Goal: Task Accomplishment & Management: Use online tool/utility

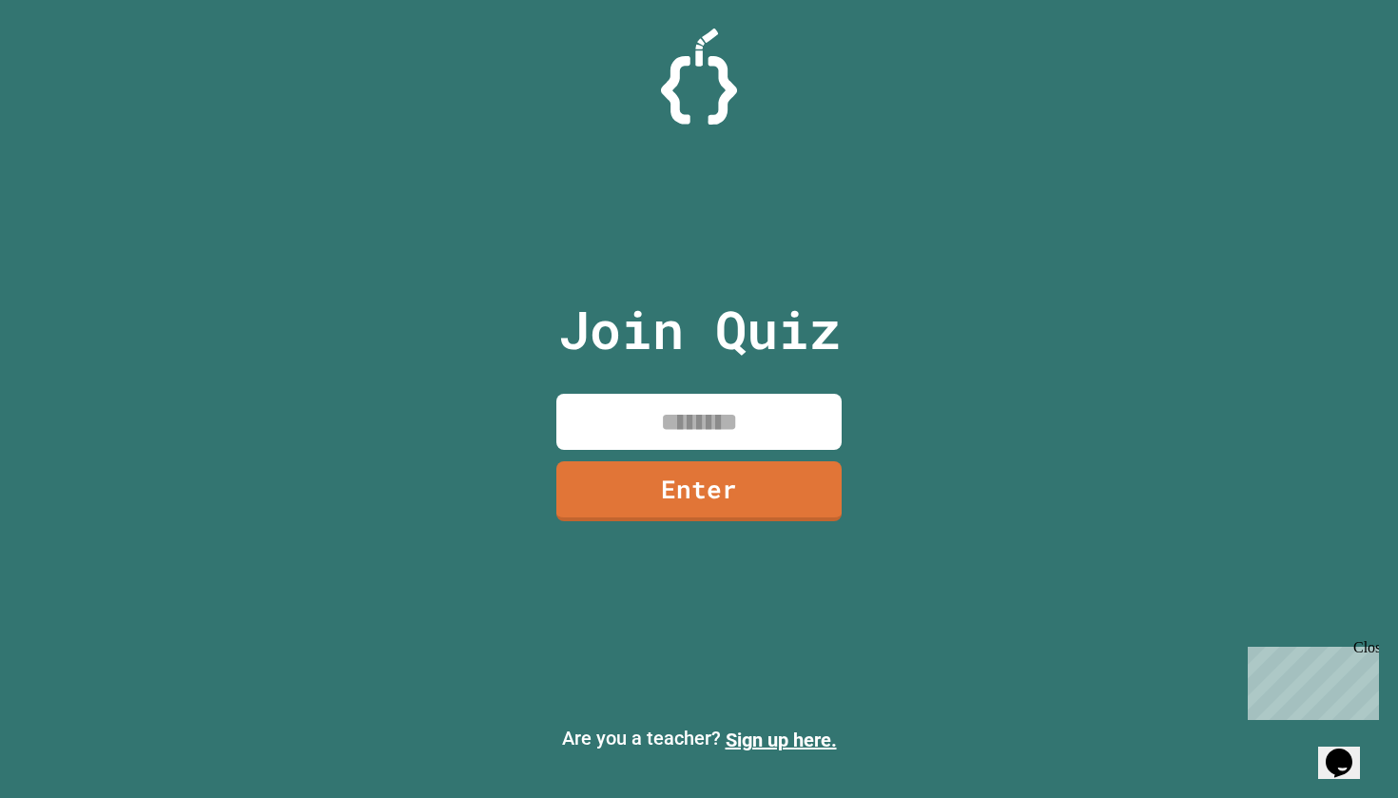
click at [764, 439] on input at bounding box center [698, 422] width 285 height 56
type input "********"
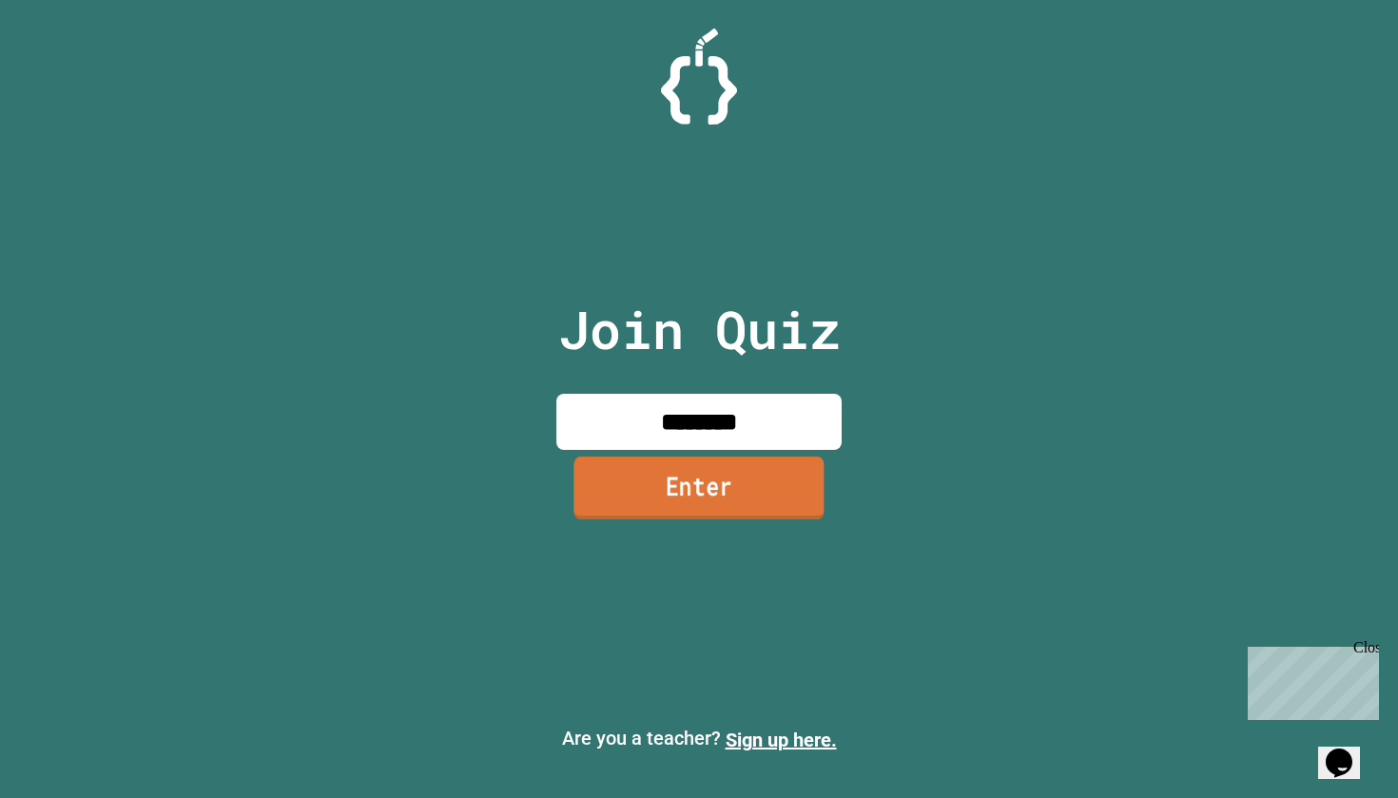
click at [704, 474] on link "Enter" at bounding box center [698, 487] width 250 height 63
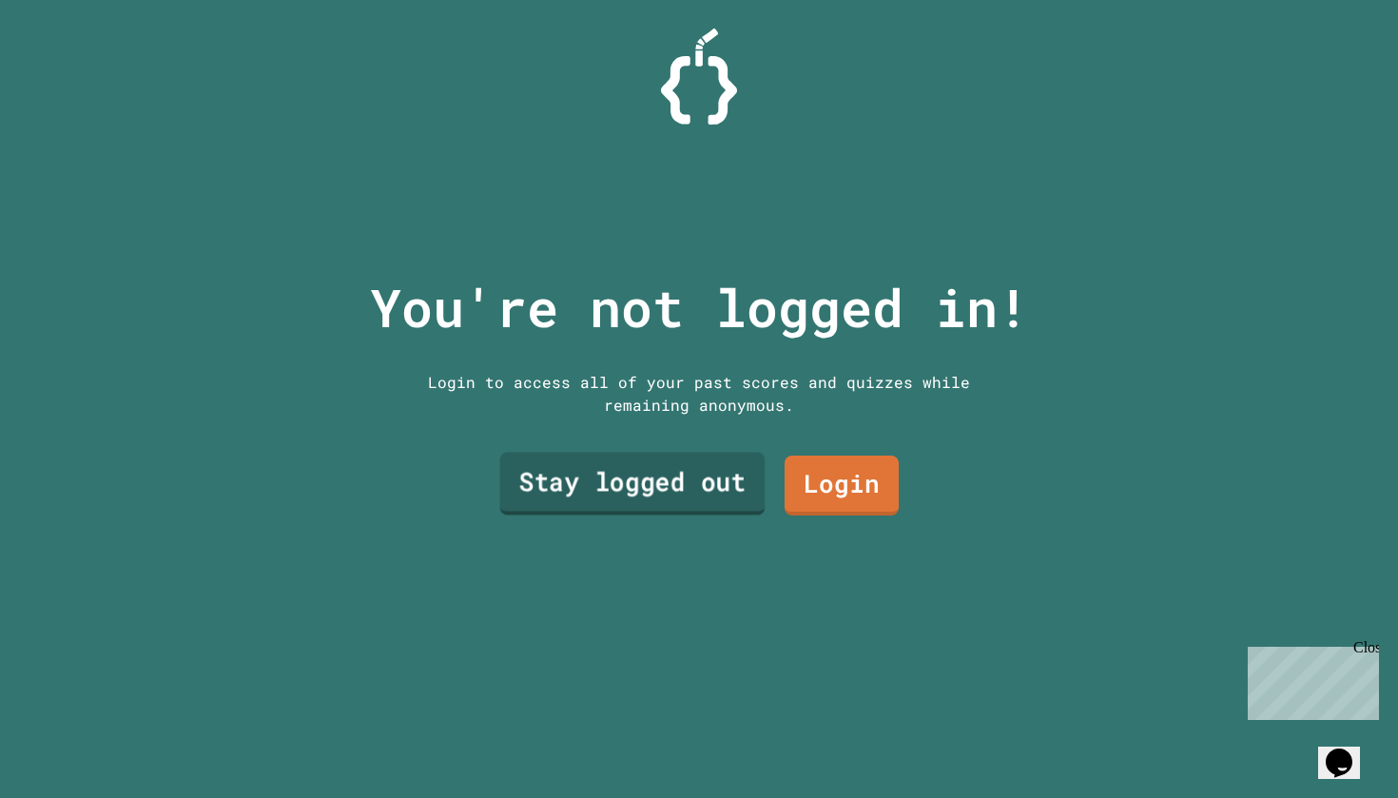
click at [702, 493] on link "Stay logged out" at bounding box center [632, 484] width 265 height 63
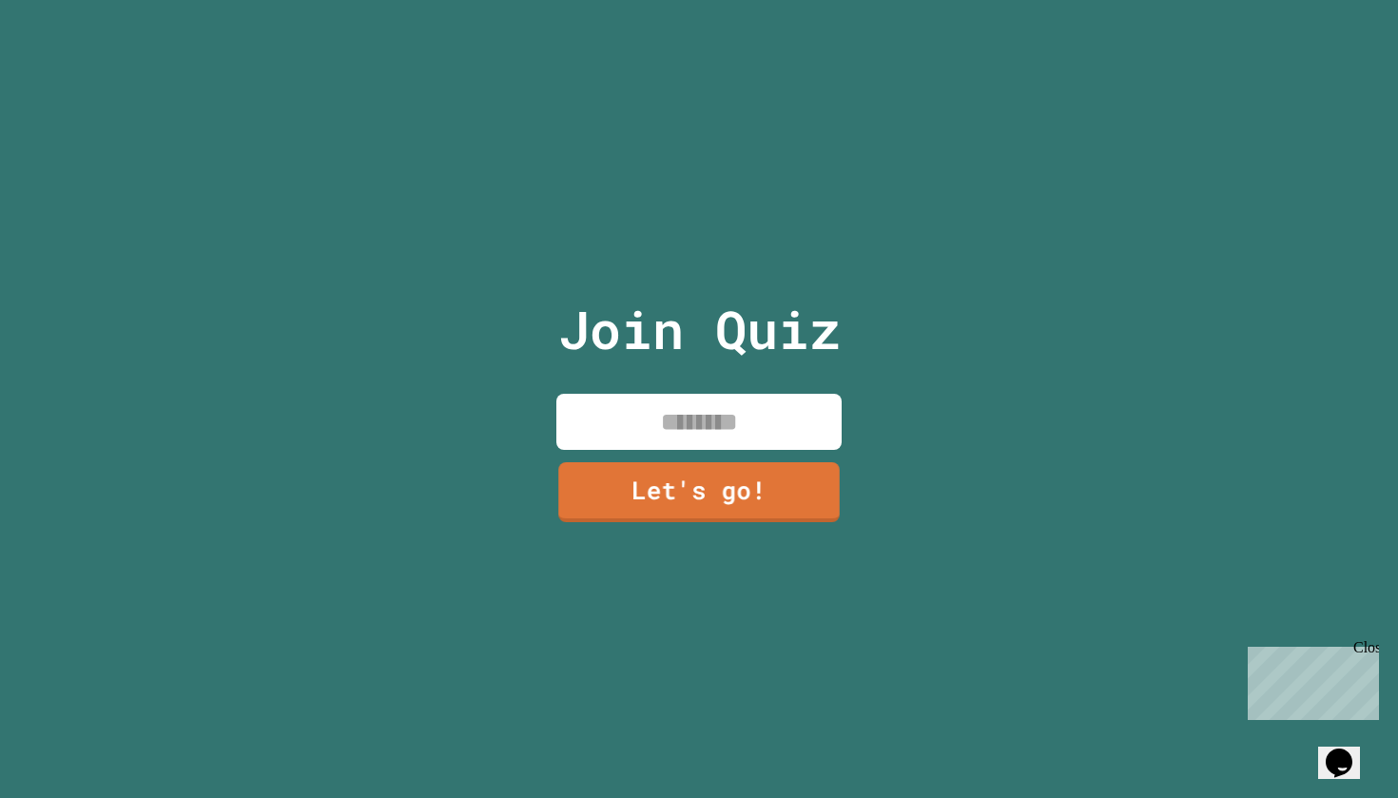
click at [702, 432] on input at bounding box center [698, 422] width 285 height 56
type input "******"
click at [590, 498] on link "Let's go!" at bounding box center [698, 488] width 280 height 63
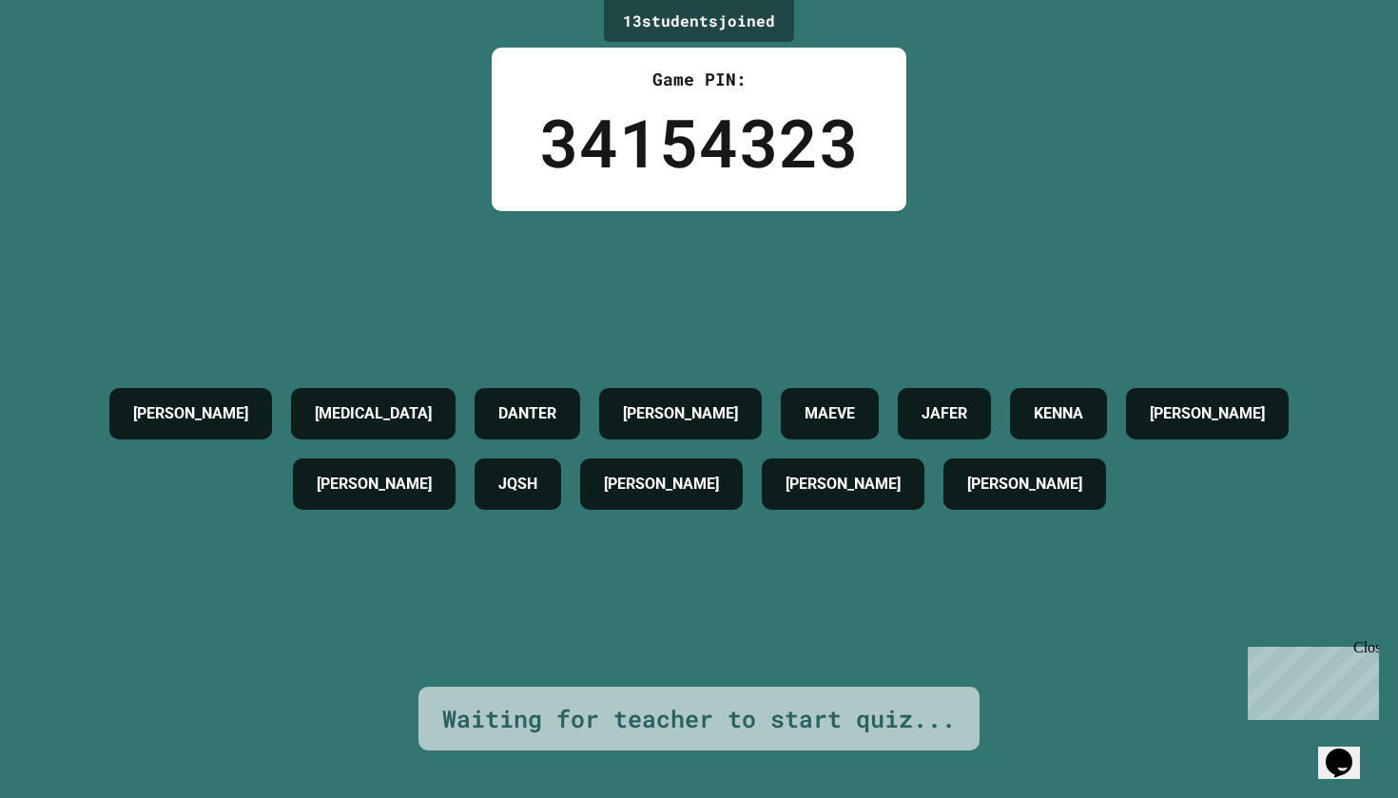
drag, startPoint x: 1361, startPoint y: 648, endPoint x: 2601, endPoint y: 1286, distance: 1394.8
click at [1361, 648] on div "Close" at bounding box center [1365, 651] width 24 height 24
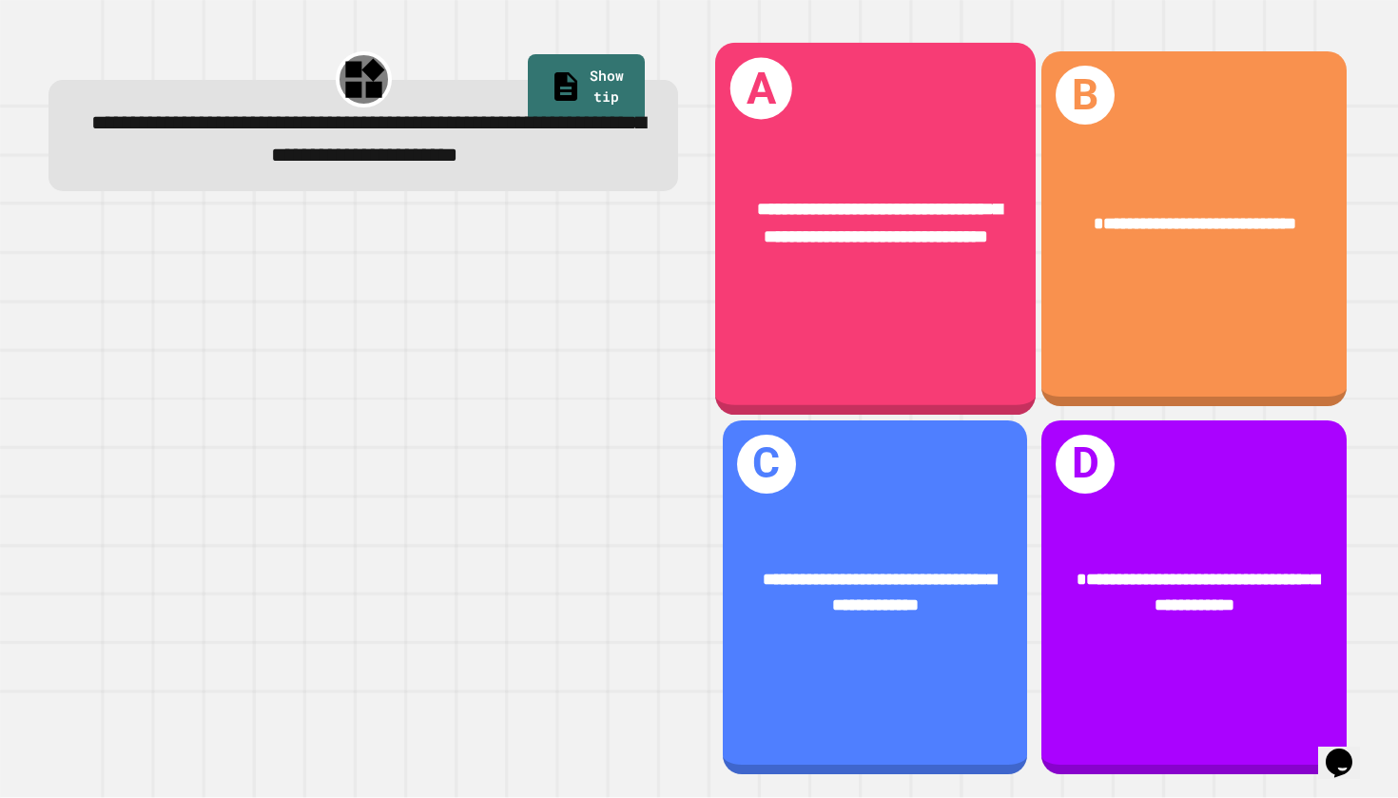
click at [966, 282] on div "**********" at bounding box center [875, 224] width 320 height 126
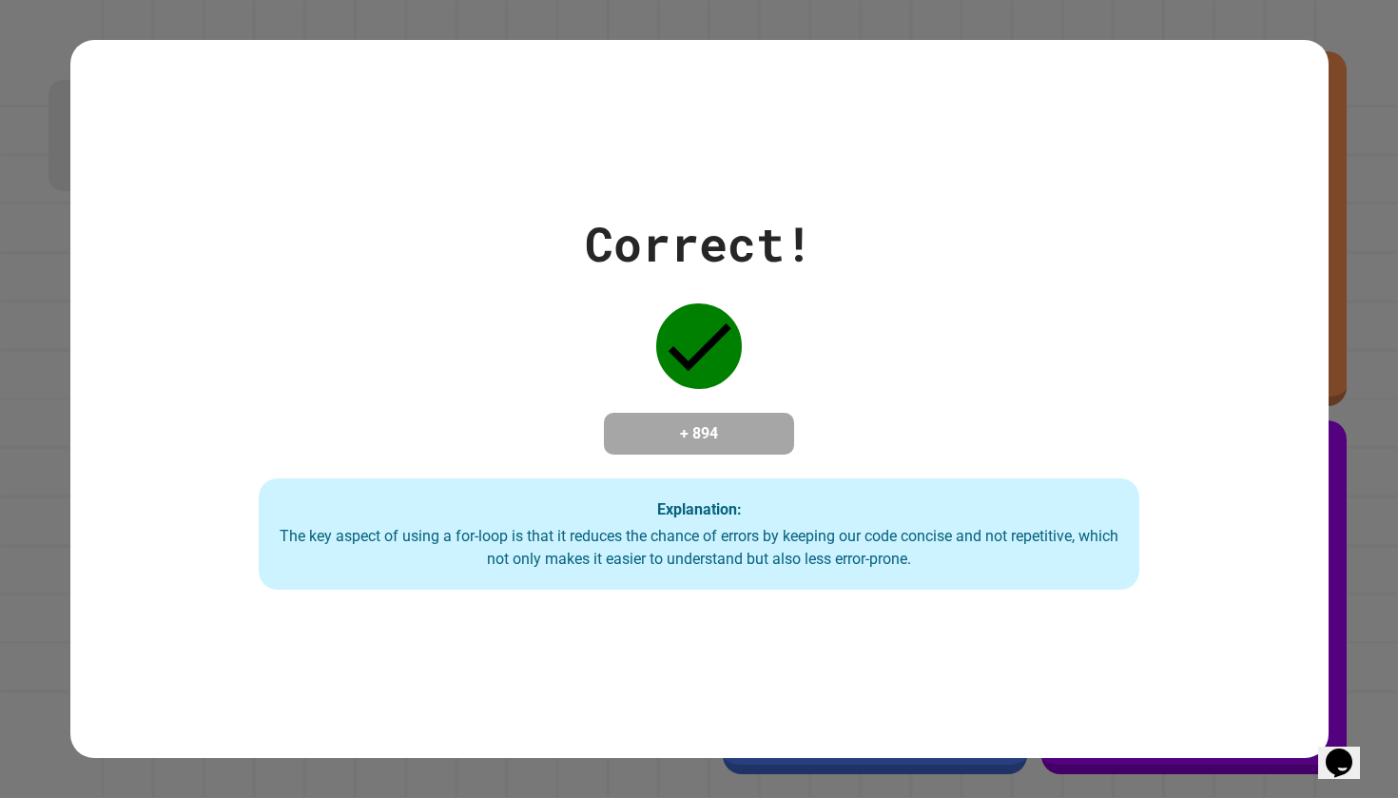
click at [1354, 747] on icon "Opens Chat This icon Opens the chat window." at bounding box center [1339, 762] width 30 height 30
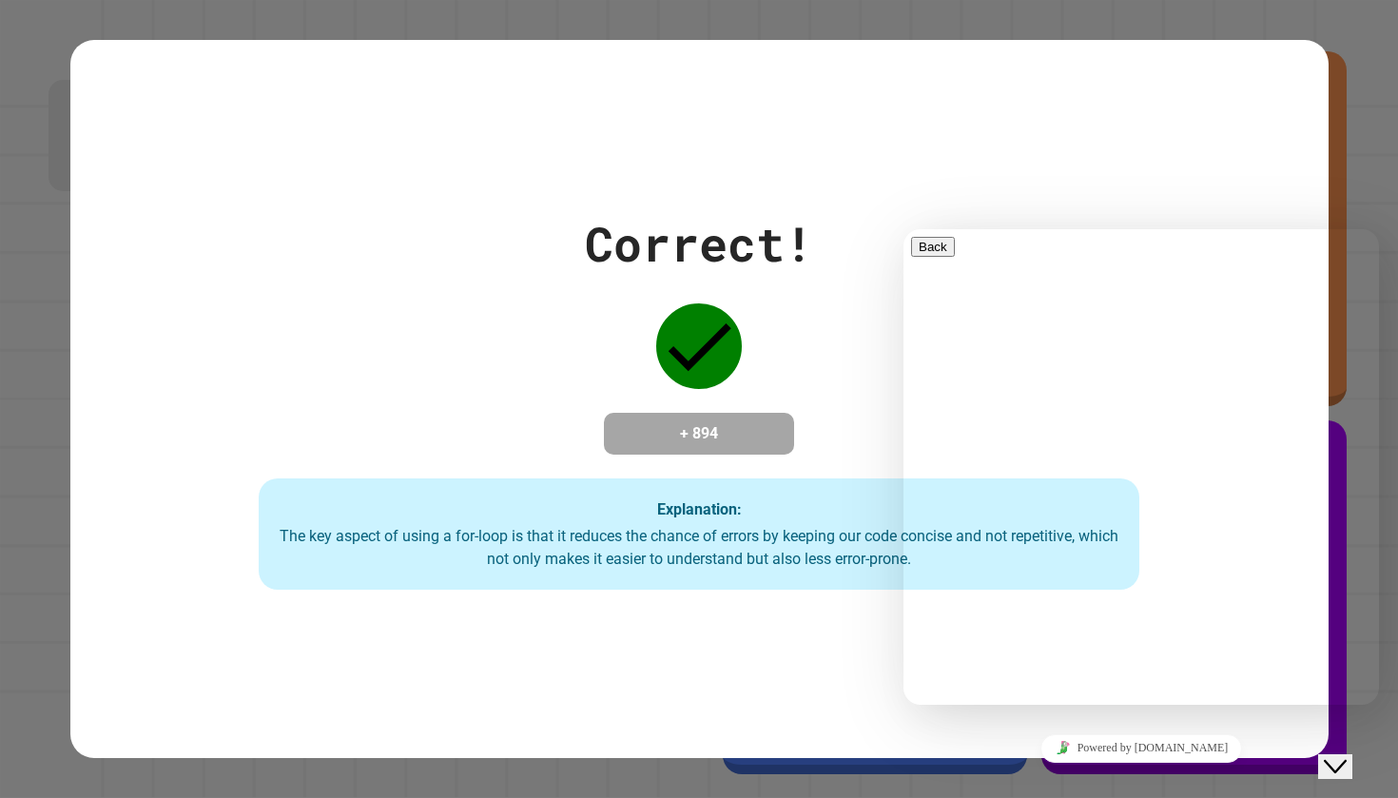
click at [1346, 755] on div "Close Chat This icon closes the chat window." at bounding box center [1335, 766] width 23 height 23
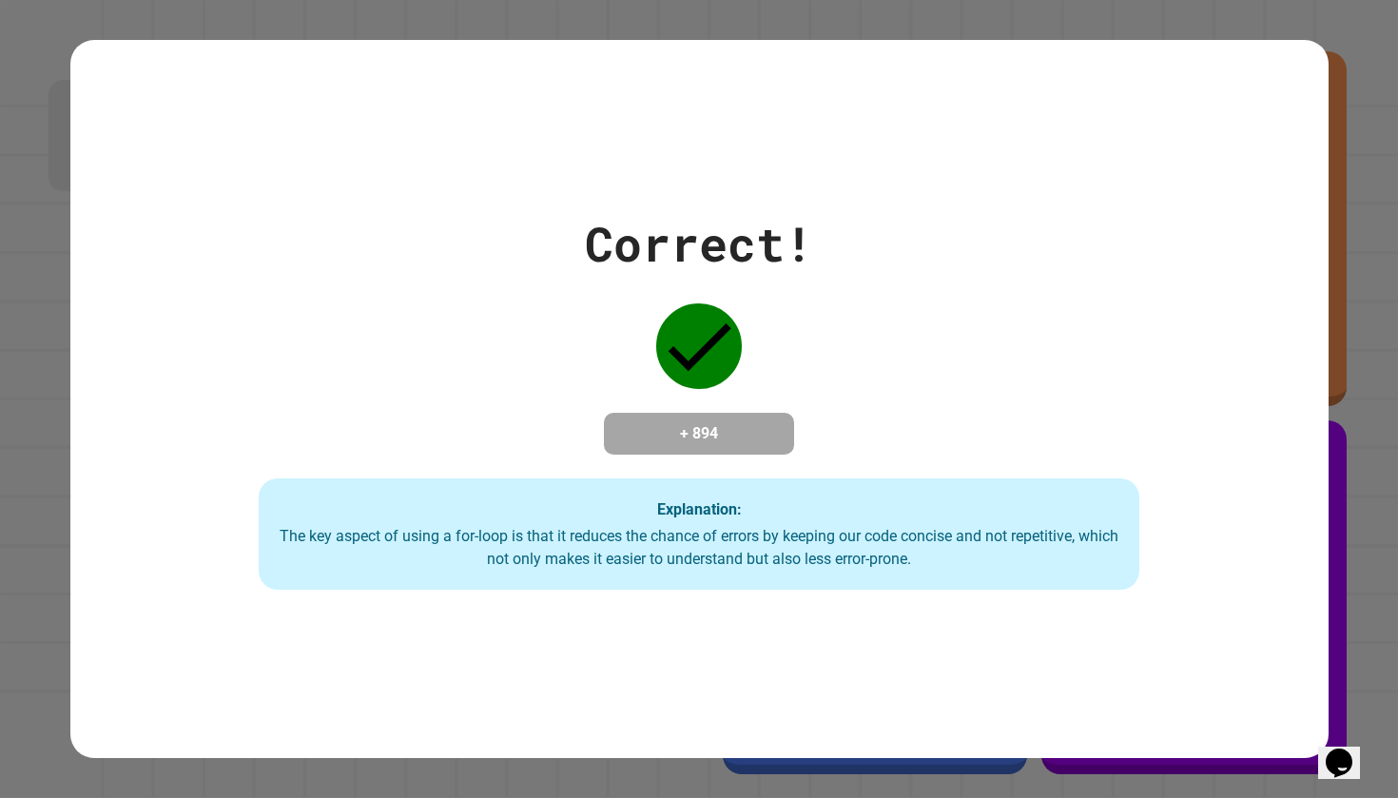
click at [1354, 747] on icon "Opens Chat This icon Opens the chat window." at bounding box center [1339, 762] width 30 height 30
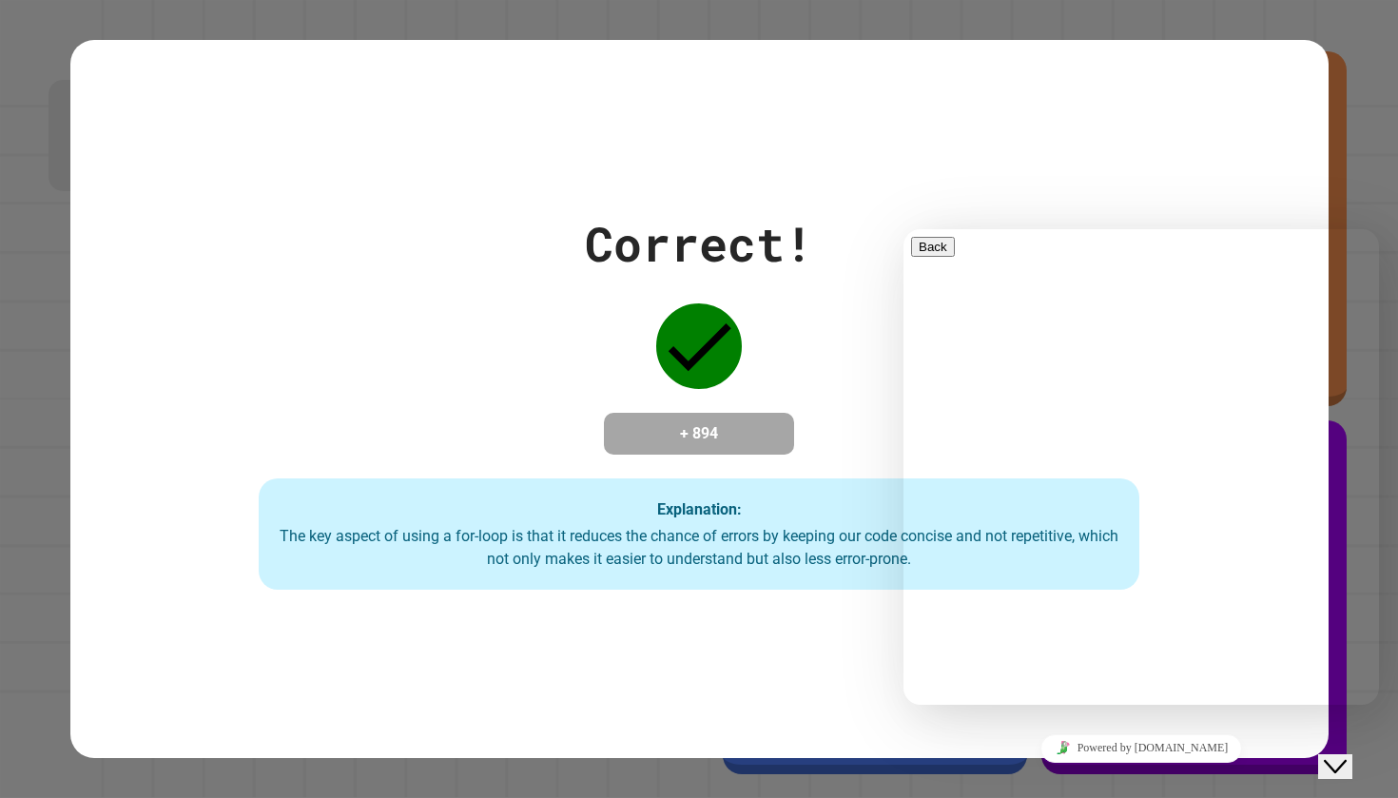
click at [1346, 755] on div "Close Chat This icon closes the chat window." at bounding box center [1335, 766] width 23 height 23
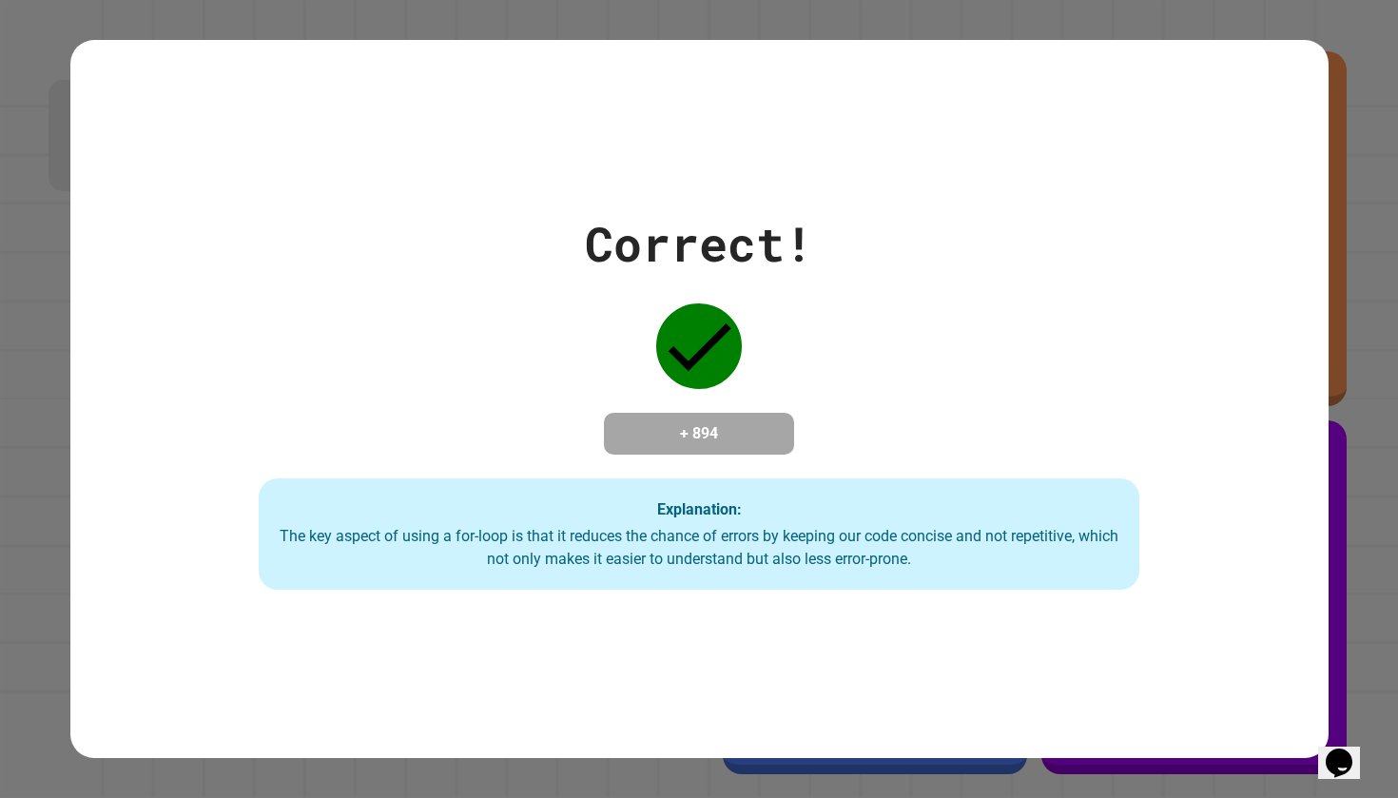
click at [1397, 469] on div "Correct! + 894 Explanation: The key aspect of using a for-loop is that it reduc…" at bounding box center [699, 399] width 1398 height 798
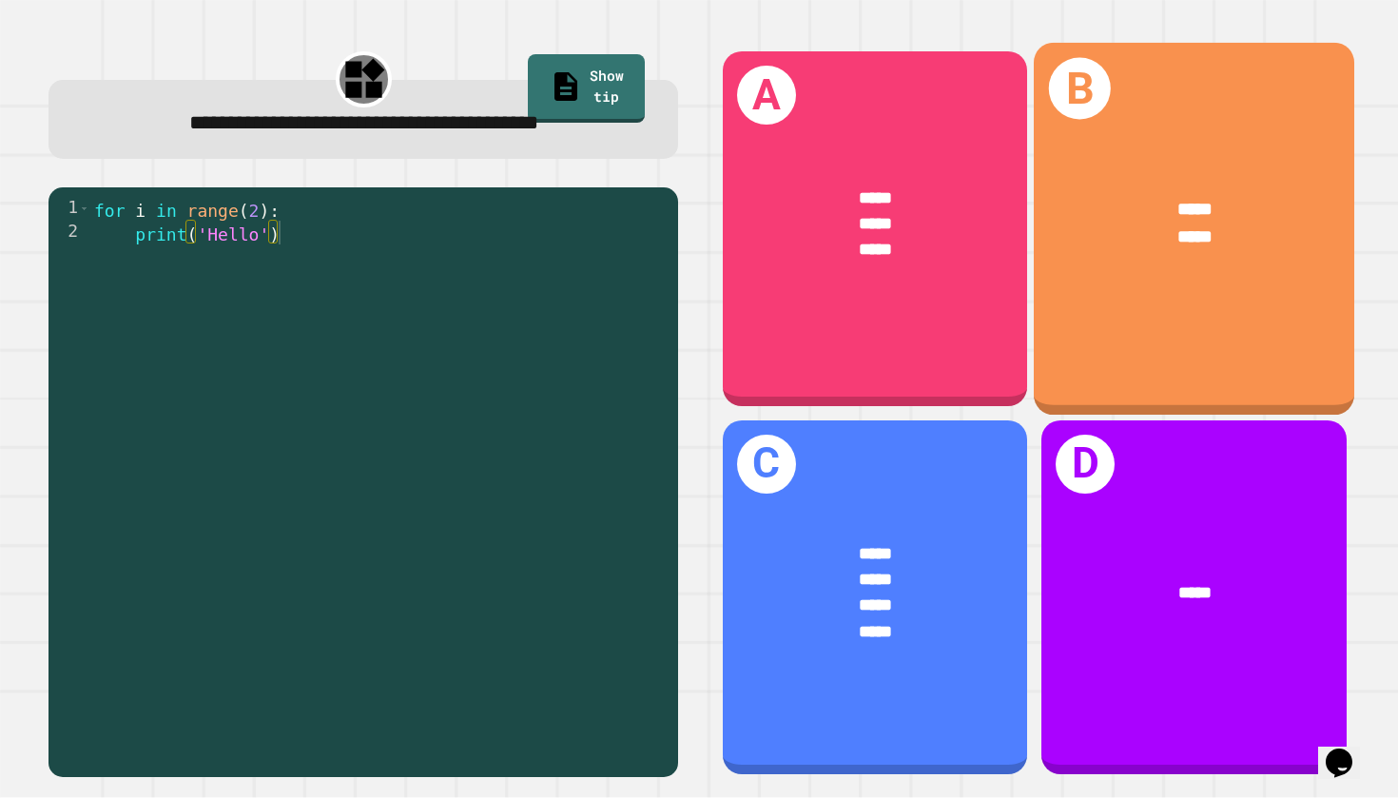
click at [1142, 361] on div "B ***** *****" at bounding box center [1194, 229] width 320 height 372
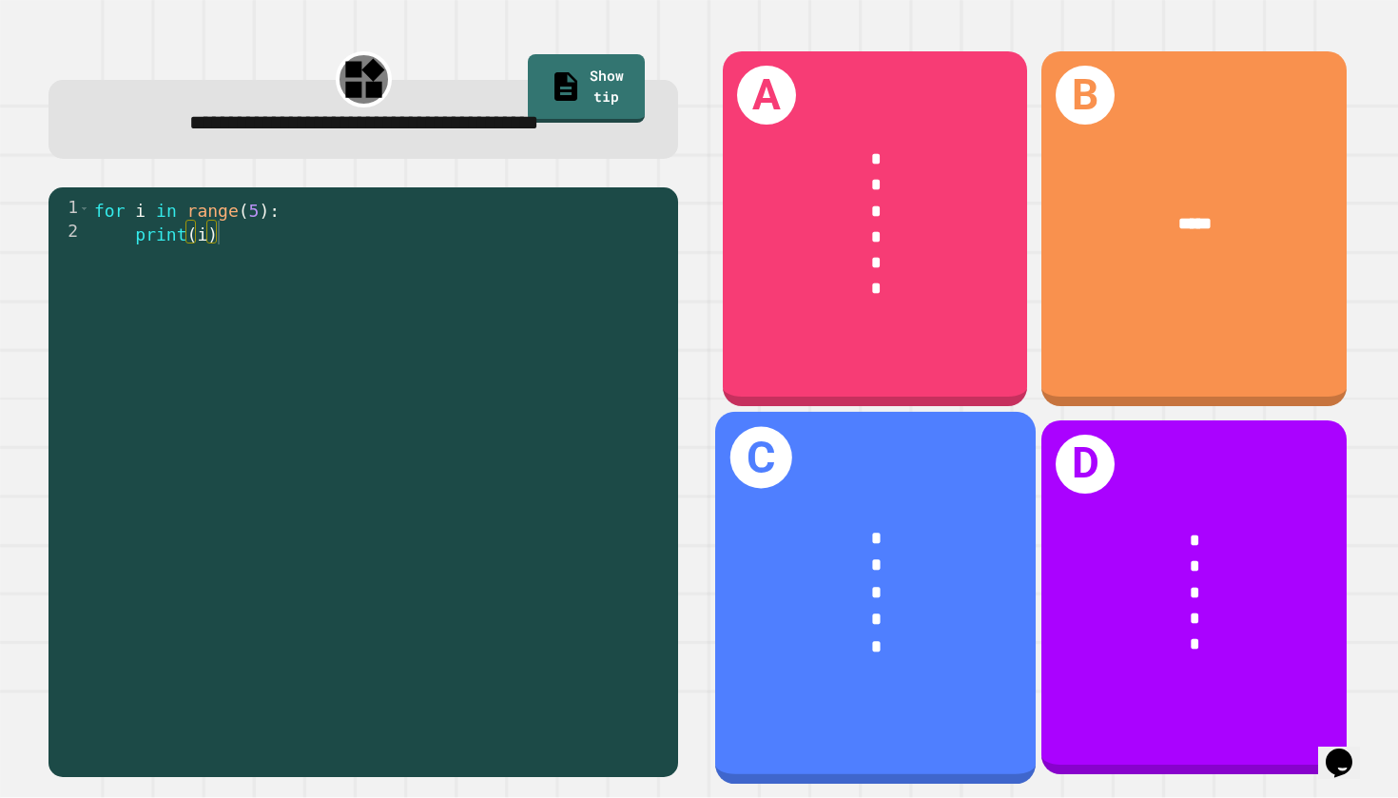
click at [958, 578] on div "*" at bounding box center [875, 592] width 248 height 28
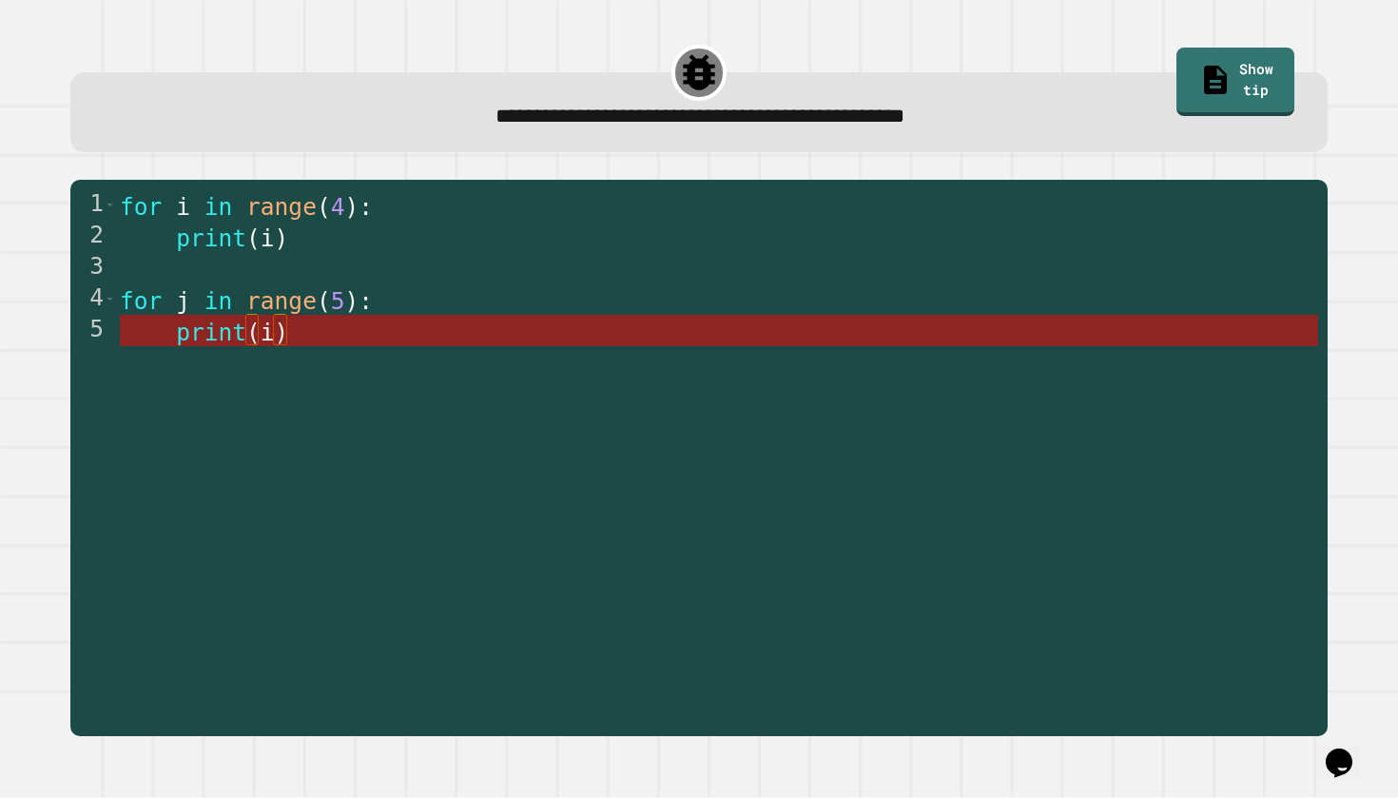
click at [242, 345] on span "print" at bounding box center [211, 333] width 70 height 28
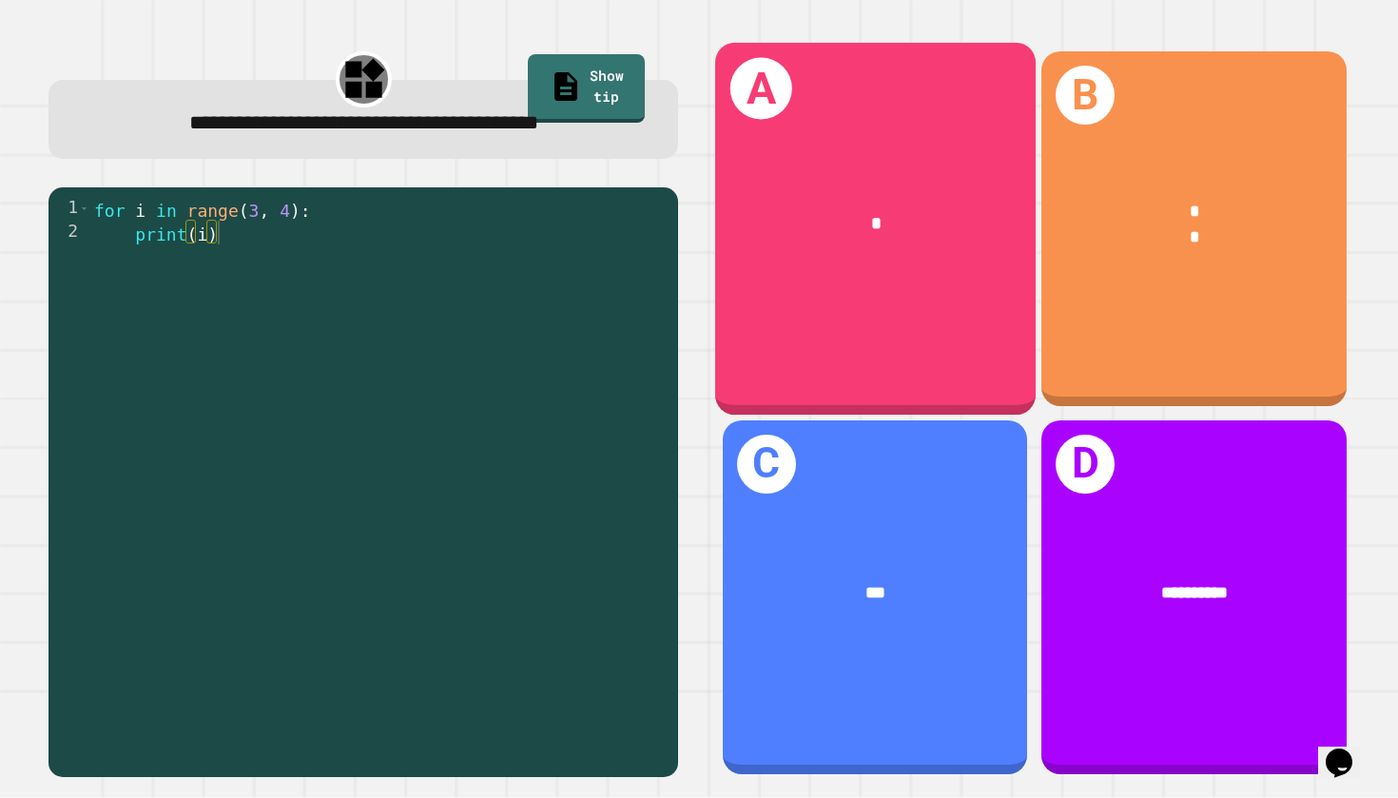
click at [797, 269] on div "*" at bounding box center [875, 223] width 320 height 99
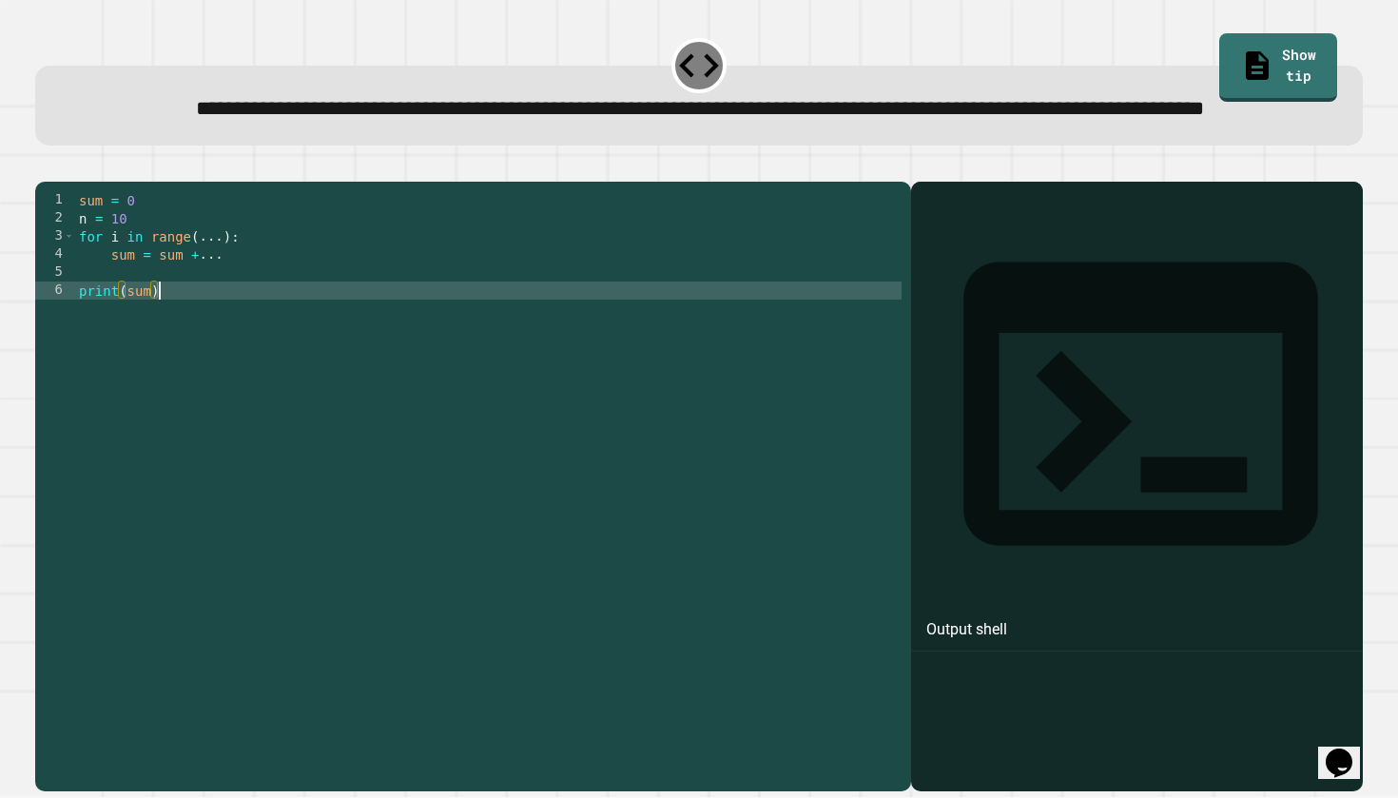
click at [770, 514] on div "sum = 0 n = 10 for i in range ( ... ) : sum = sum + ... print ( sum )" at bounding box center [488, 462] width 826 height 542
click at [981, 400] on div at bounding box center [1137, 513] width 434 height 553
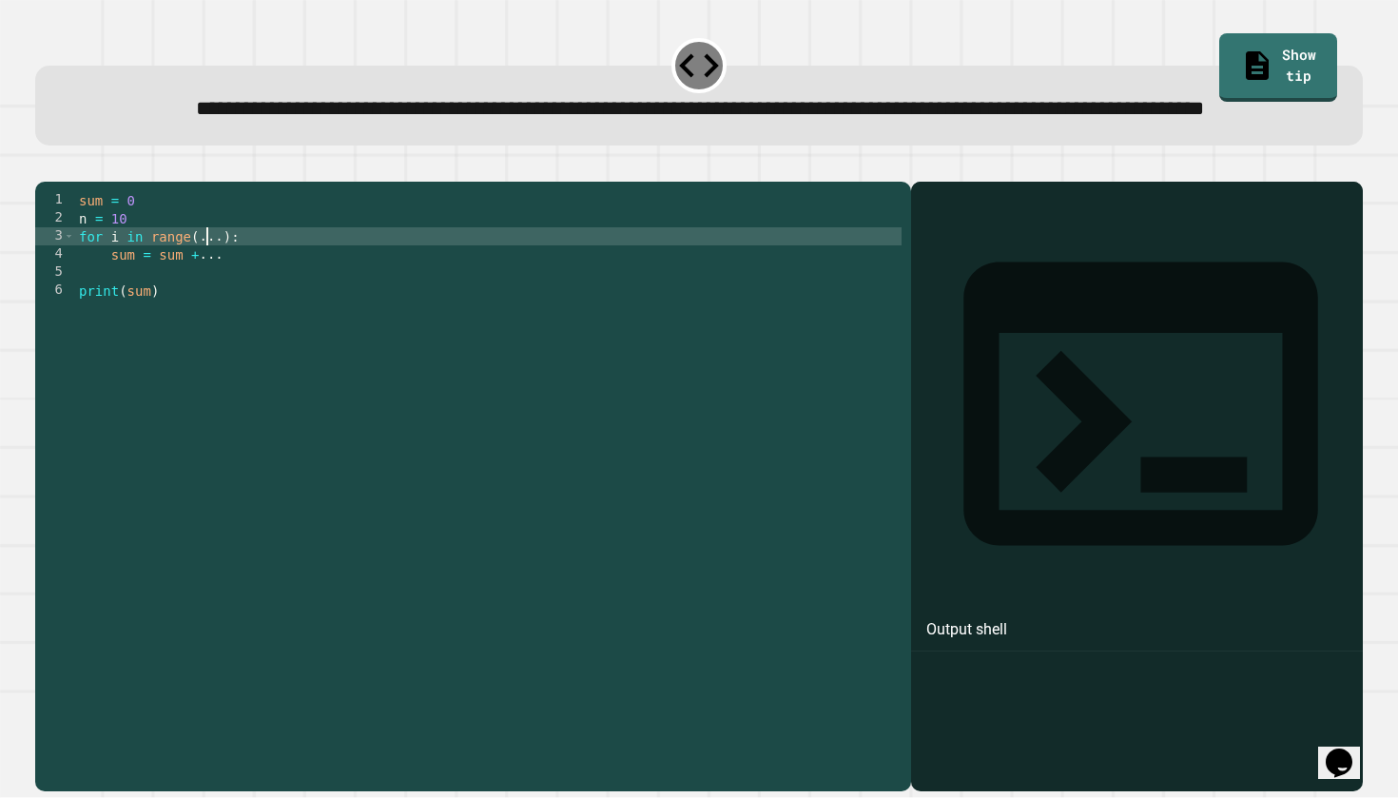
click at [203, 300] on div "sum = 0 n = 10 for i in range ( ... ) : sum = sum + ... print ( sum )" at bounding box center [488, 462] width 826 height 542
click at [45, 166] on icon "button" at bounding box center [45, 166] width 0 height 0
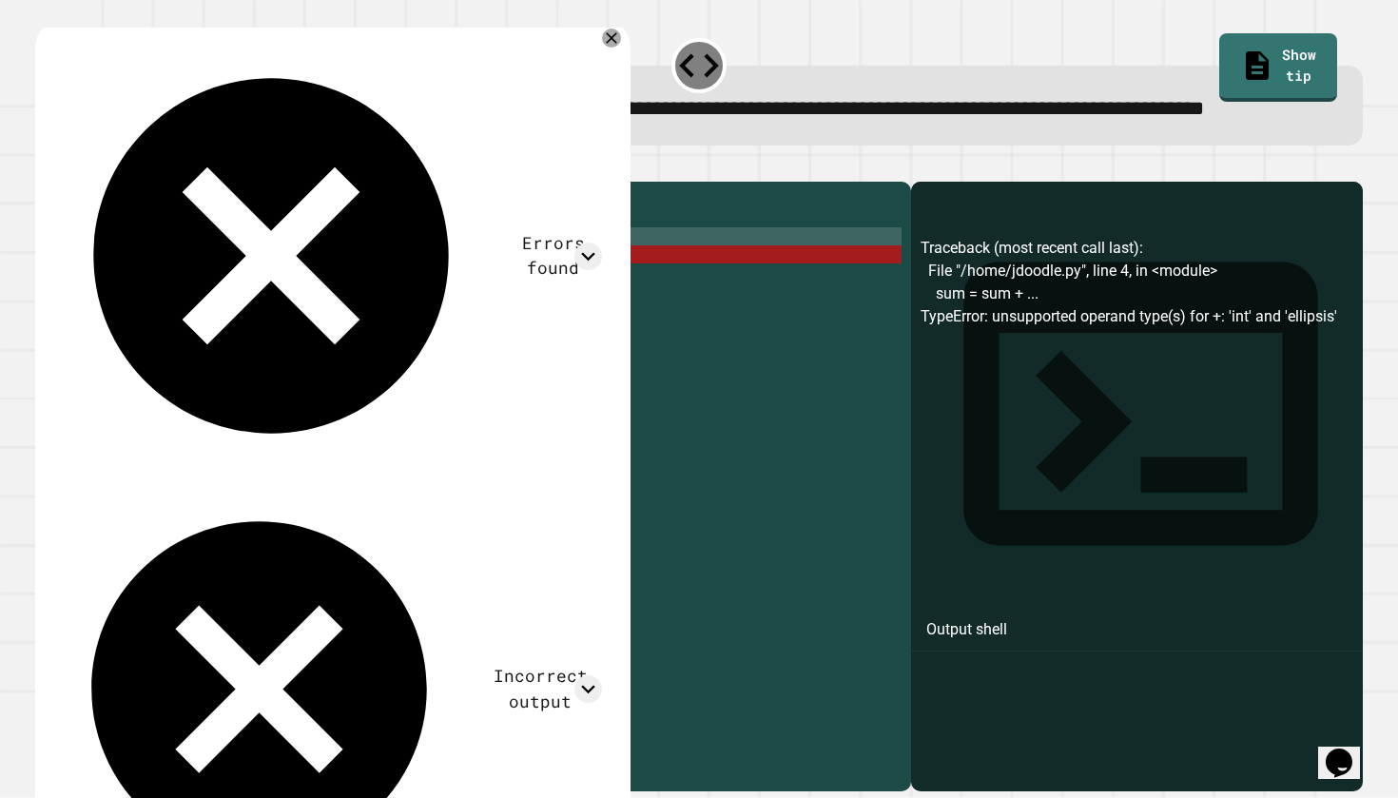
click at [253, 328] on div "sum = 0 n = 10 for i in range ( n ) : sum = sum + ... print ( sum )" at bounding box center [488, 462] width 826 height 542
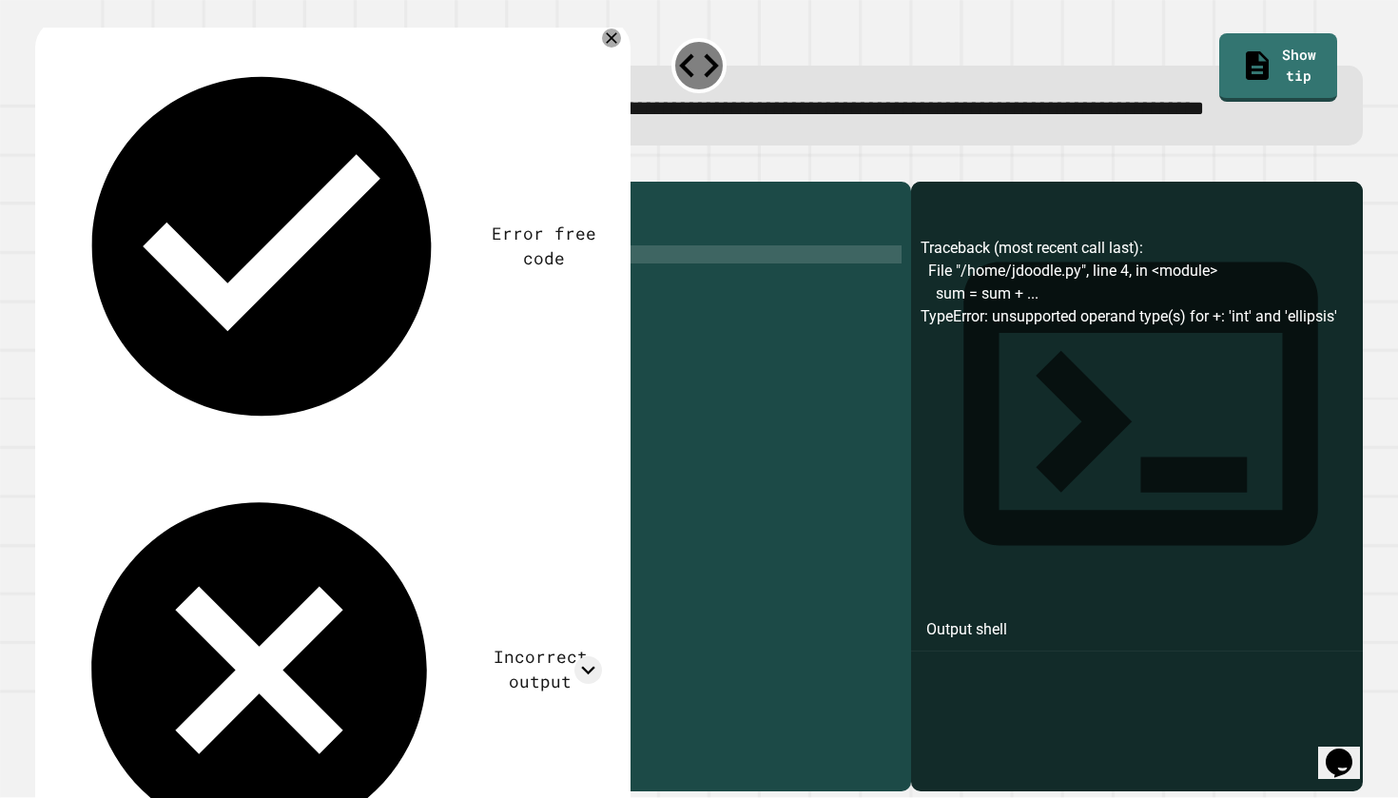
scroll to position [0, 9]
click at [45, 166] on button "button" at bounding box center [45, 166] width 0 height 0
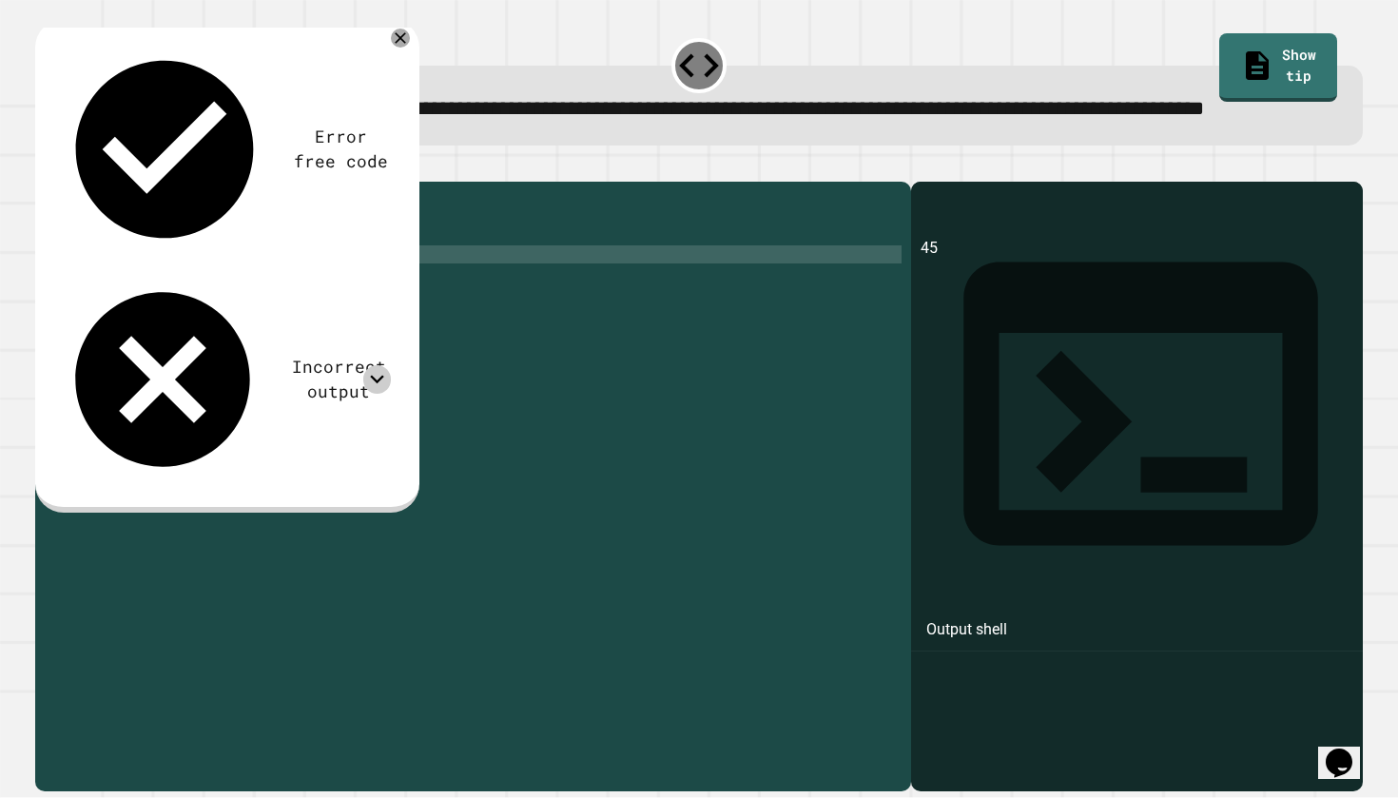
click at [379, 365] on icon at bounding box center [377, 379] width 28 height 28
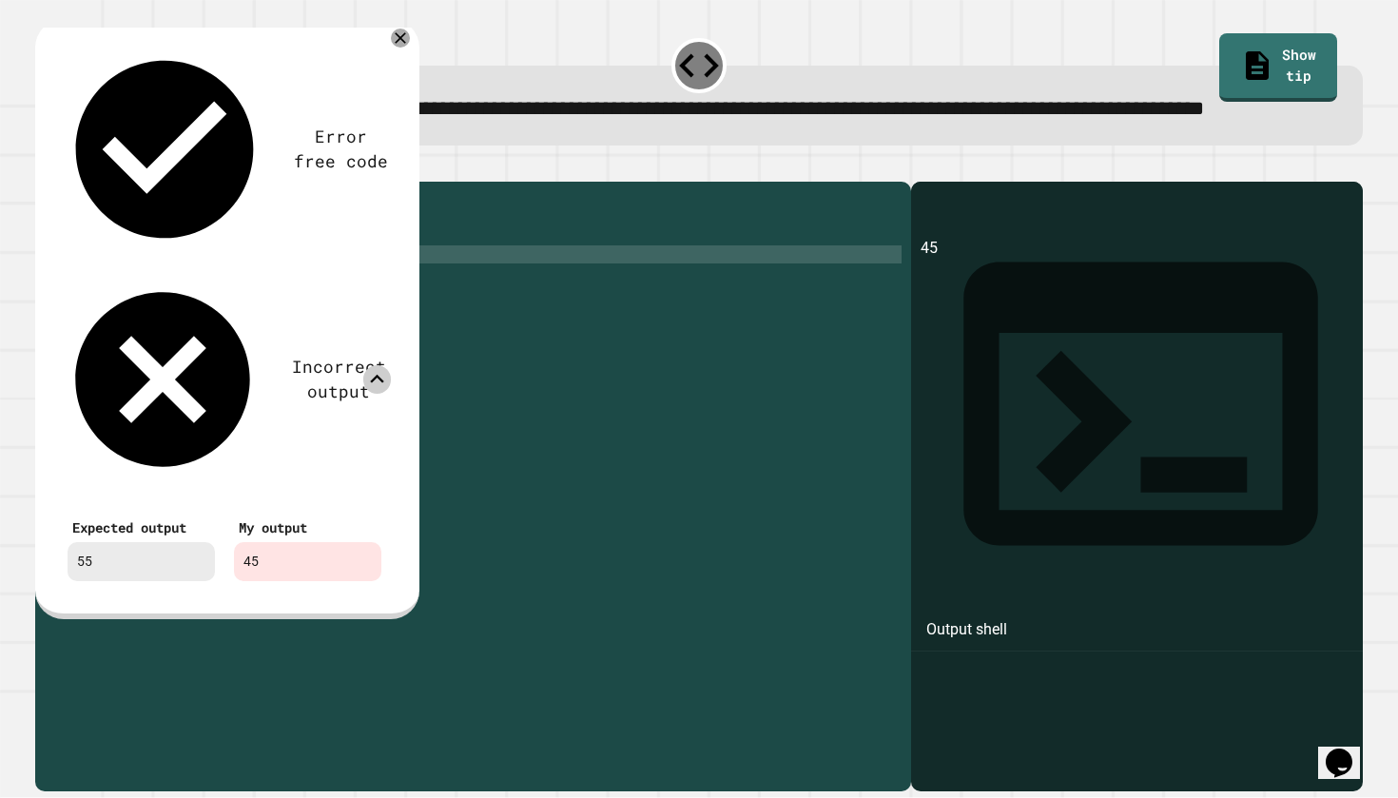
click at [379, 365] on icon at bounding box center [377, 379] width 28 height 28
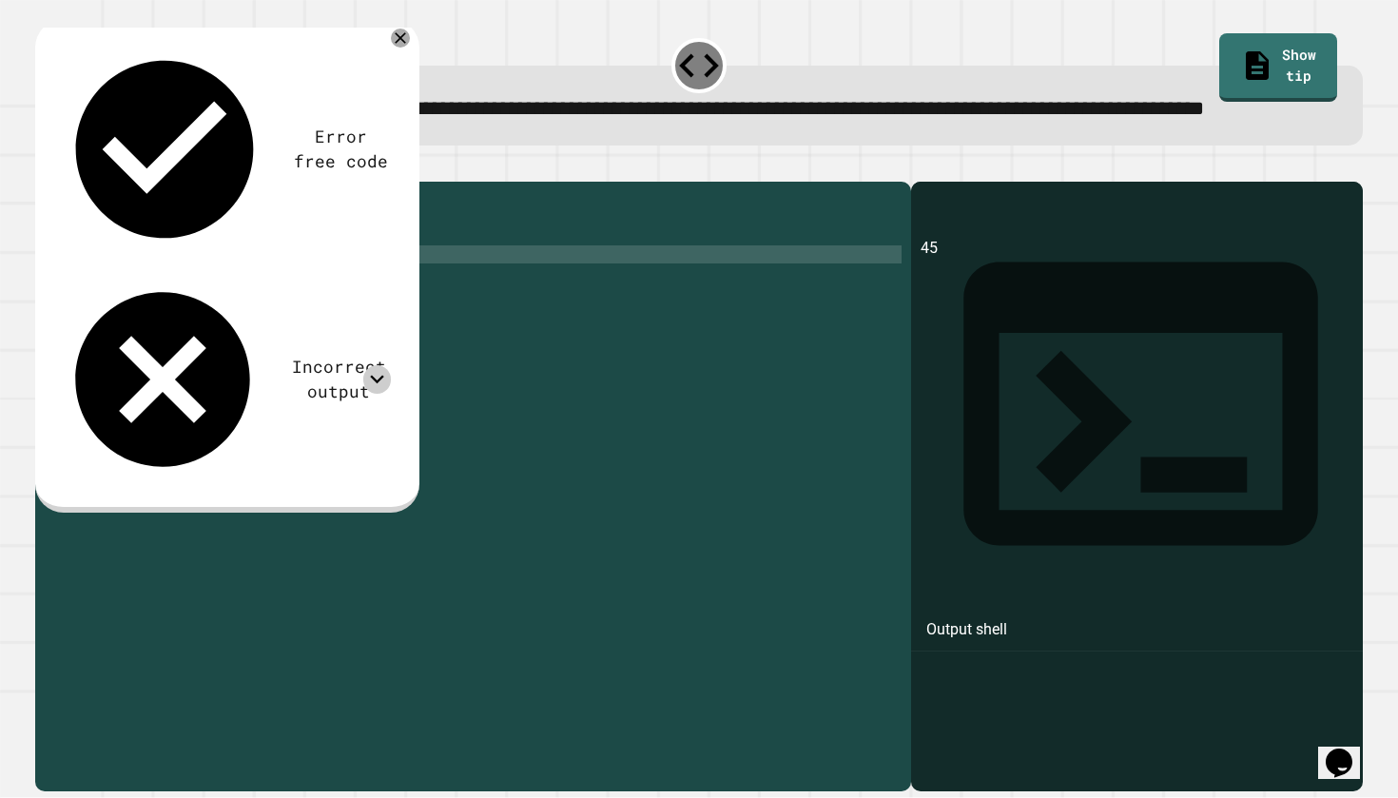
click at [244, 322] on div "sum = 0 n = 10 for i in range ( n ) : sum = sum + i print ( sum )" at bounding box center [488, 462] width 826 height 542
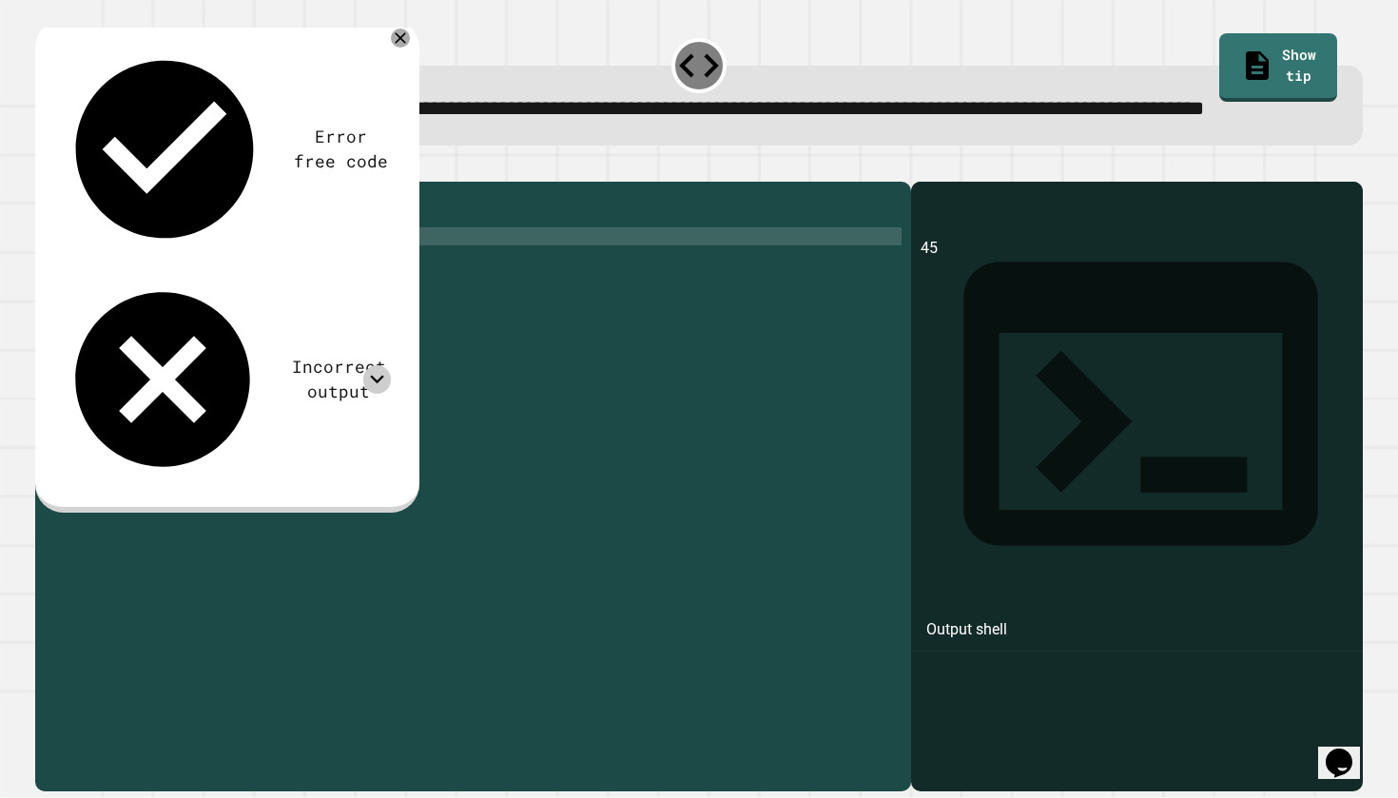
click at [203, 307] on div "sum = 0 n = 10 for i in range ( n ) : sum = sum + i print ( sum )" at bounding box center [488, 462] width 826 height 542
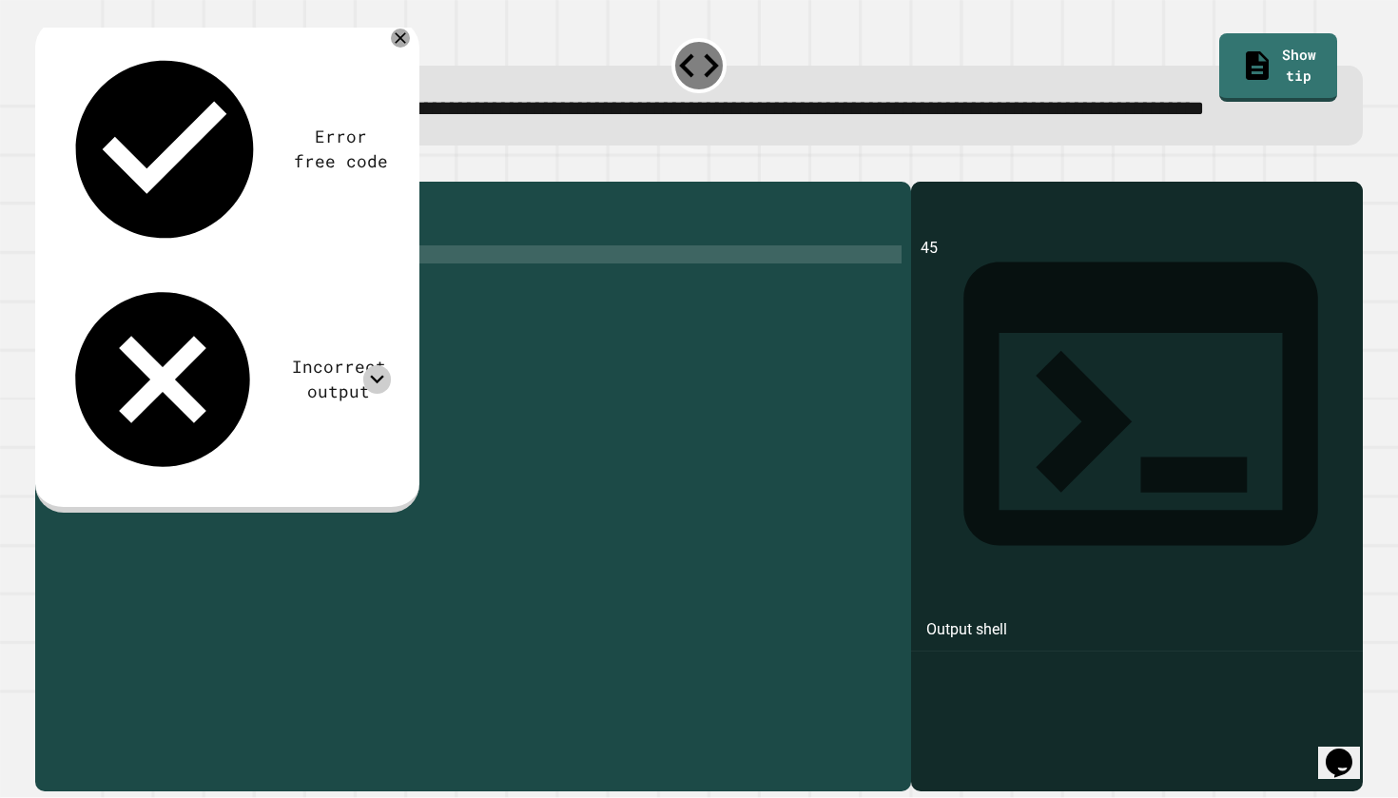
click at [235, 313] on div "sum = 0 n = 10 for i in range ( n ) : sum = sum + i print ( sum )" at bounding box center [488, 462] width 826 height 542
click at [204, 304] on div "sum = 0 n = 10 for i in range ( n ) : sum = sum + i print ( sum )" at bounding box center [488, 462] width 826 height 542
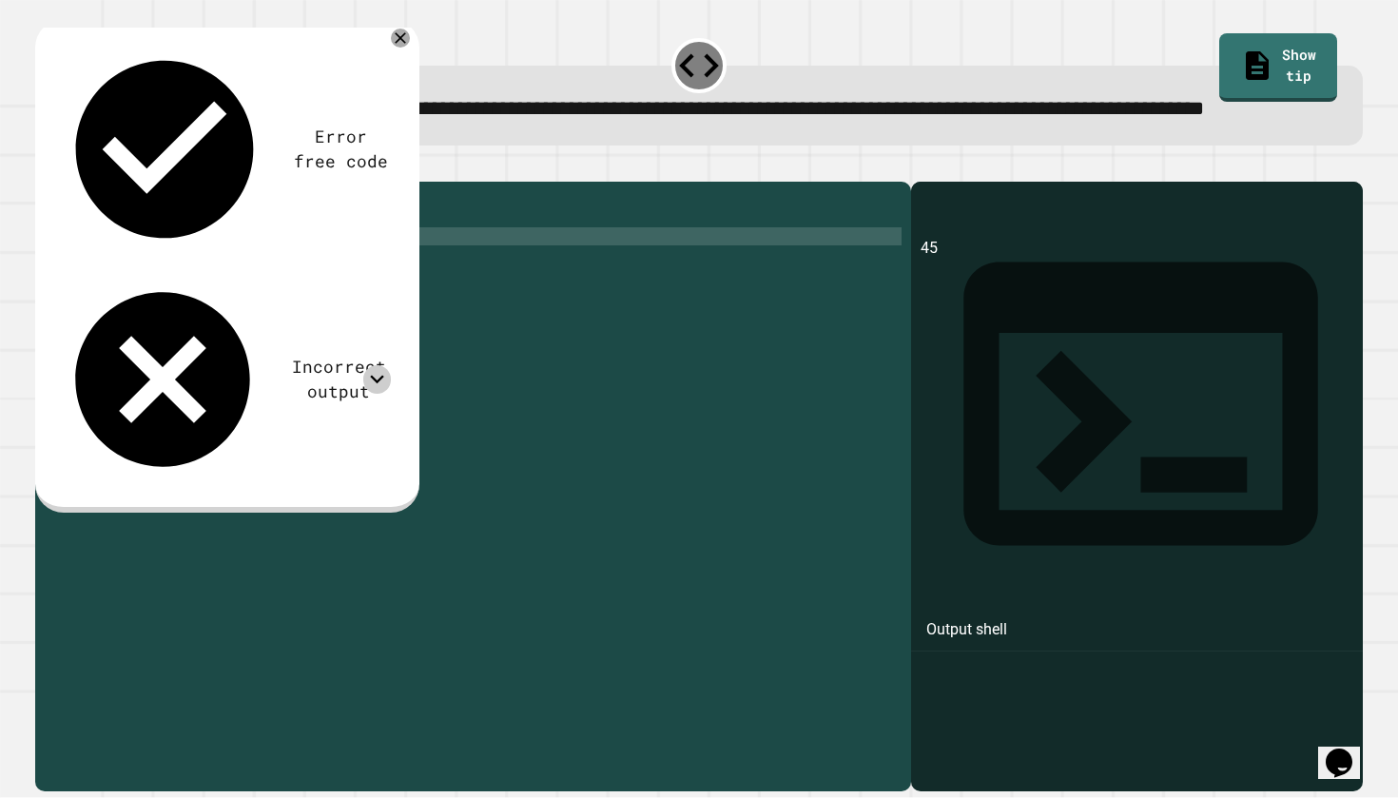
click at [67, 182] on div at bounding box center [699, 170] width 1328 height 23
click at [45, 166] on icon "button" at bounding box center [45, 166] width 0 height 0
click at [321, 275] on div "Incorrect output" at bounding box center [224, 379] width 333 height 209
click at [367, 167] on div "Error free code 36 Incorrect output Expected output 55 My output 36" at bounding box center [224, 263] width 352 height 460
click at [384, 365] on icon at bounding box center [377, 379] width 28 height 28
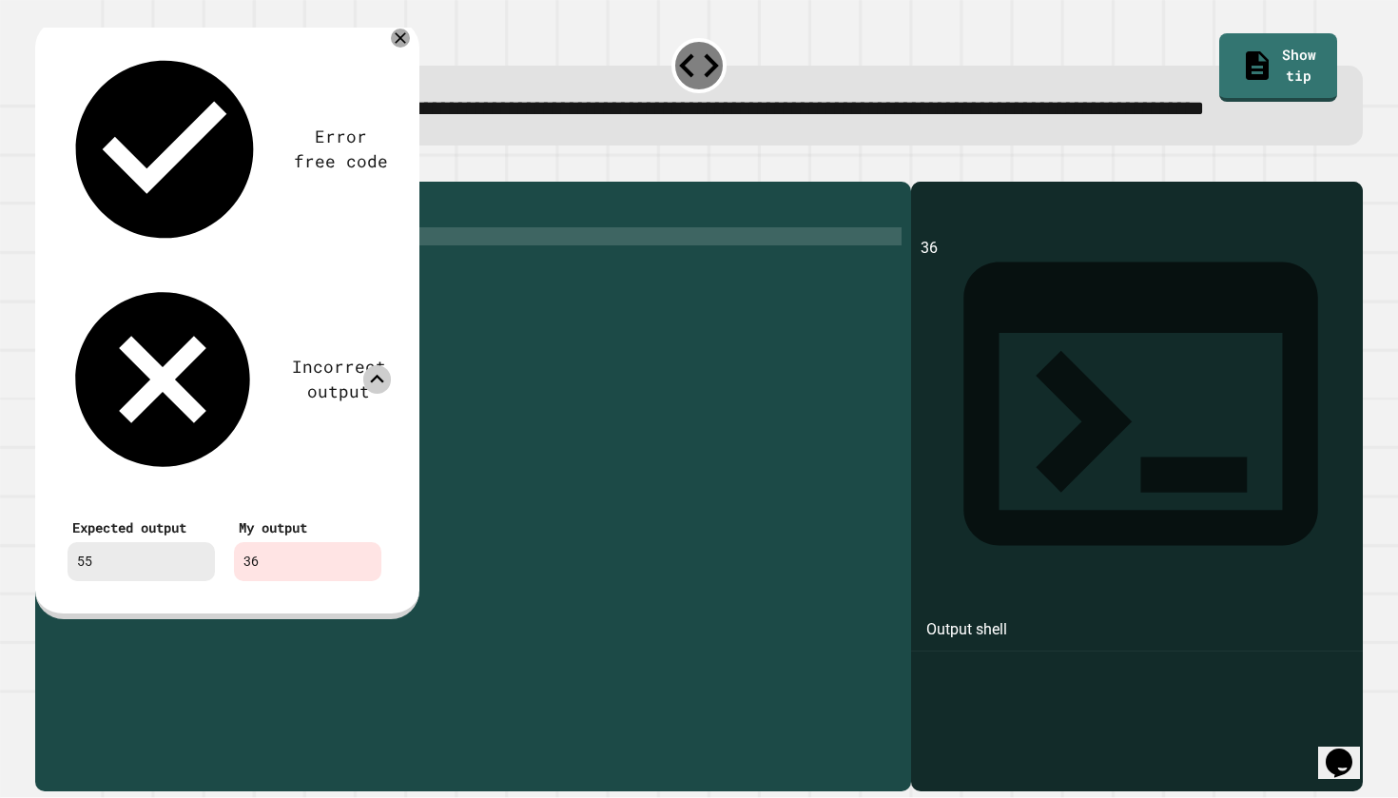
click at [206, 311] on div "sum = 0 n = 10 for i in range ( 9 ) : sum = sum + i print ( sum )" at bounding box center [488, 462] width 826 height 542
click at [384, 365] on icon at bounding box center [377, 379] width 28 height 28
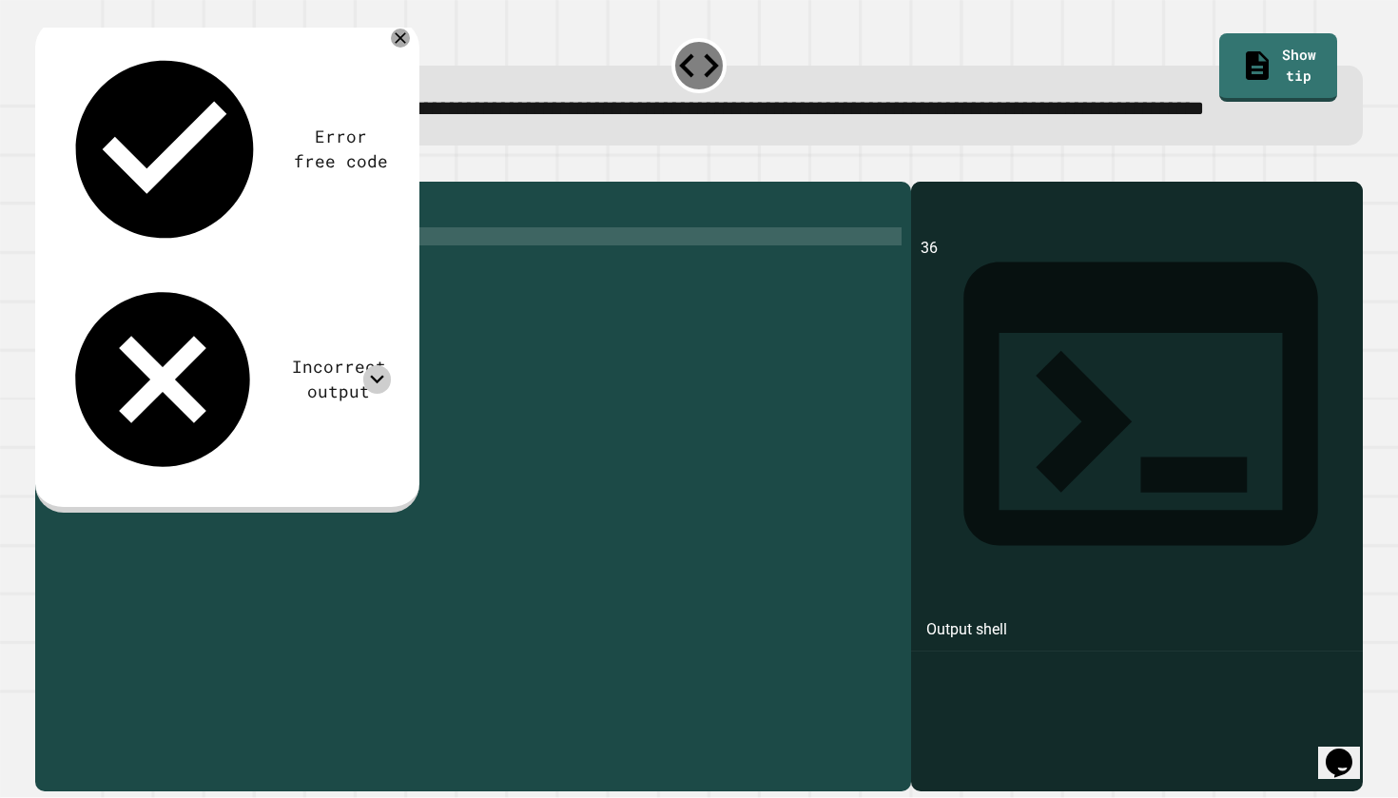
click at [45, 166] on icon "button" at bounding box center [45, 166] width 0 height 0
click at [286, 355] on div "Incorrect output" at bounding box center [338, 380] width 105 height 50
click at [285, 275] on div "Incorrect output" at bounding box center [224, 379] width 333 height 209
click at [380, 376] on icon at bounding box center [377, 380] width 14 height 9
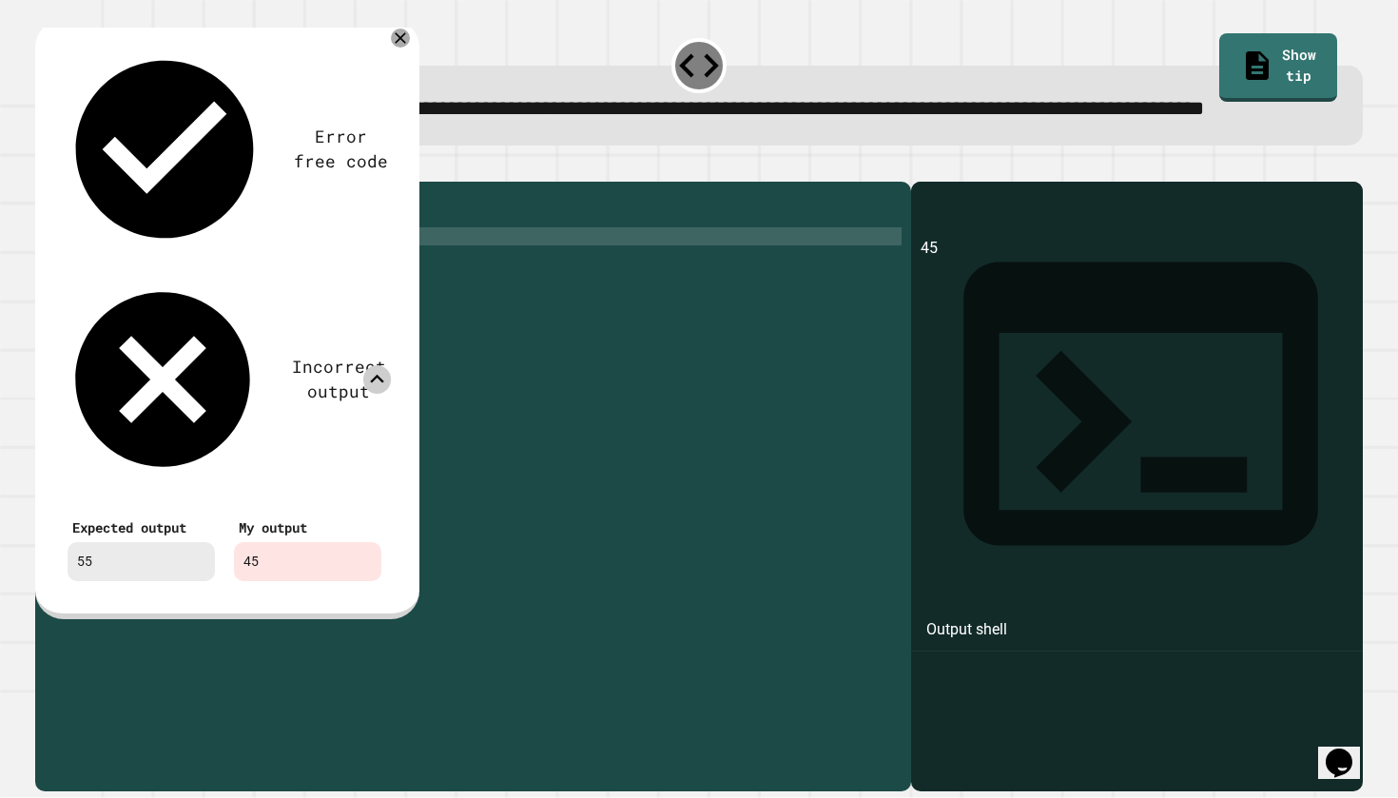
click at [380, 365] on icon at bounding box center [377, 379] width 28 height 28
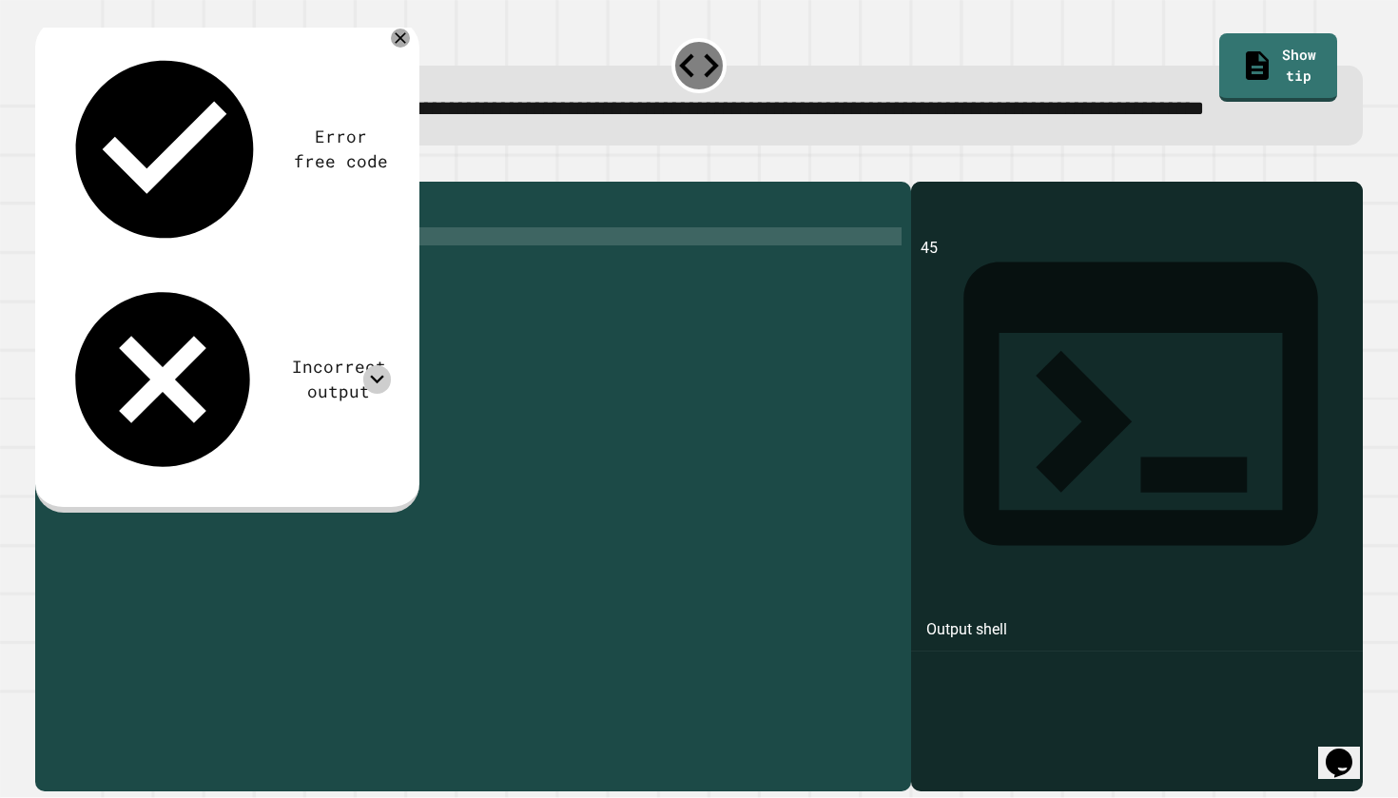
click at [210, 298] on div "sum = 0 n = 10 for i in range ( n ) : sum = sum + i print ( sum )" at bounding box center [488, 462] width 826 height 542
click at [45, 166] on button "button" at bounding box center [45, 166] width 0 height 0
click at [214, 305] on div "sum = 0 n = 10 for i in range ( 10 ) : sum = sum + i print ( sum )" at bounding box center [488, 462] width 826 height 542
type textarea "**********"
click at [45, 166] on button "button" at bounding box center [45, 166] width 0 height 0
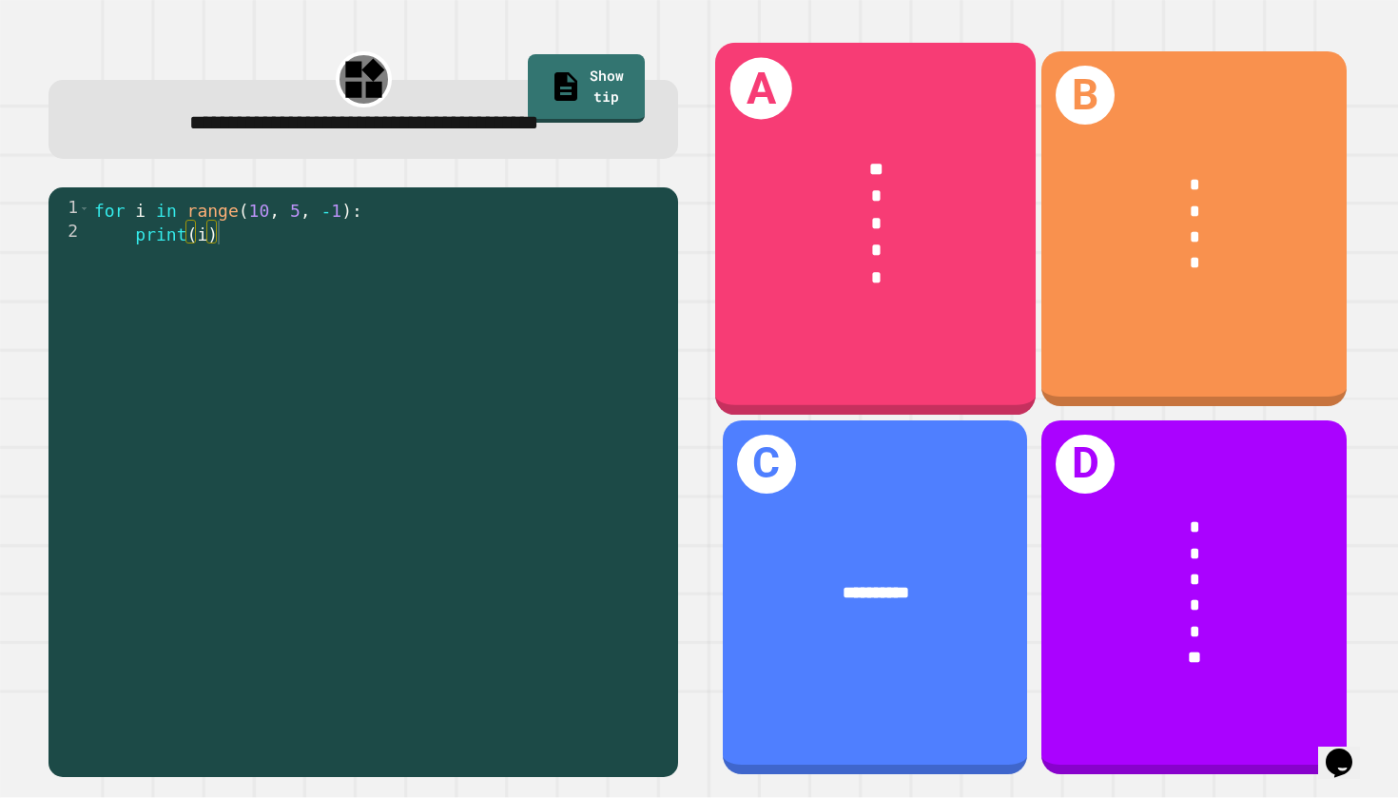
click at [779, 292] on div "*" at bounding box center [875, 278] width 248 height 28
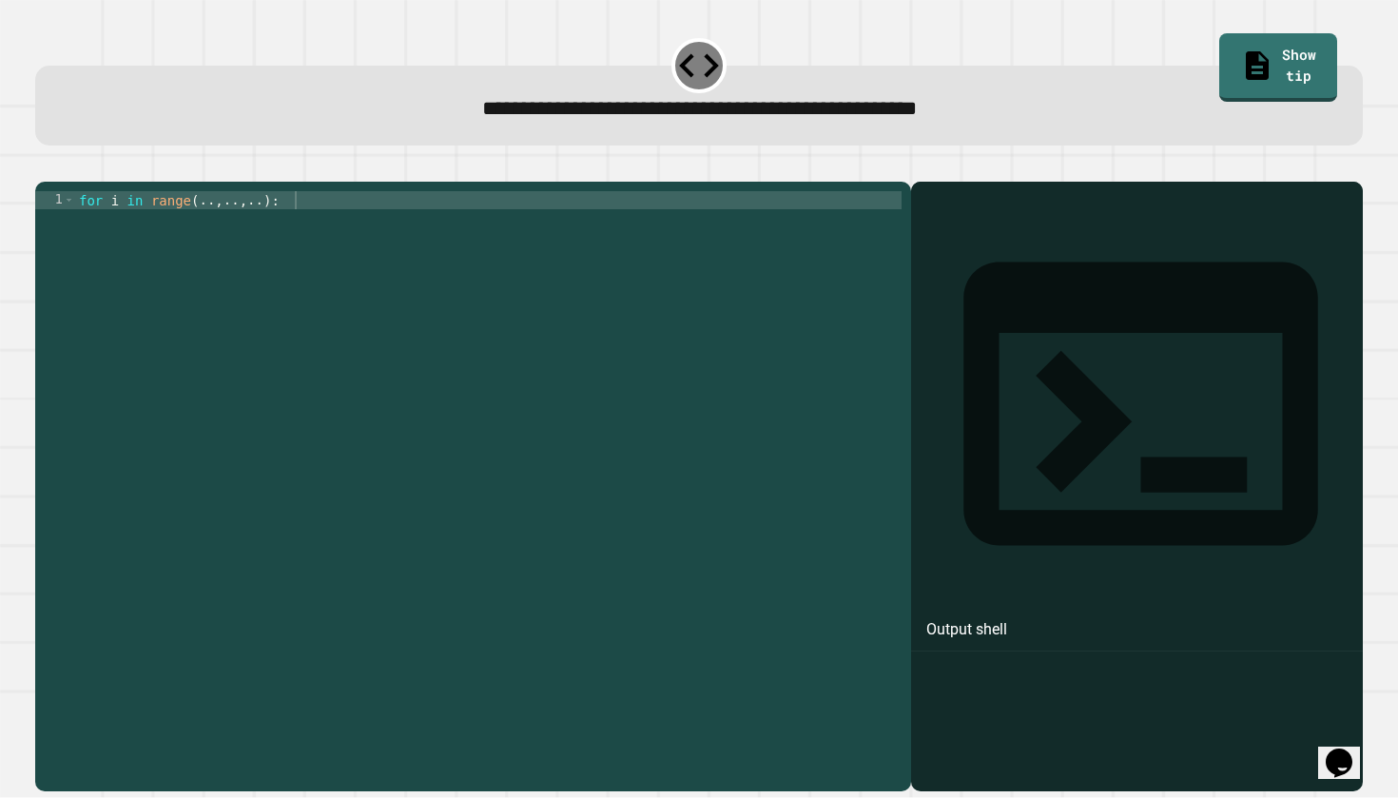
click at [277, 230] on div "for i in range ( .. , .. , .. ) :" at bounding box center [488, 480] width 826 height 578
type textarea "**********"
click at [376, 216] on div "**********" at bounding box center [473, 486] width 876 height 609
click at [373, 228] on div "for i in range ( 10 , 1 ) :" at bounding box center [488, 480] width 826 height 578
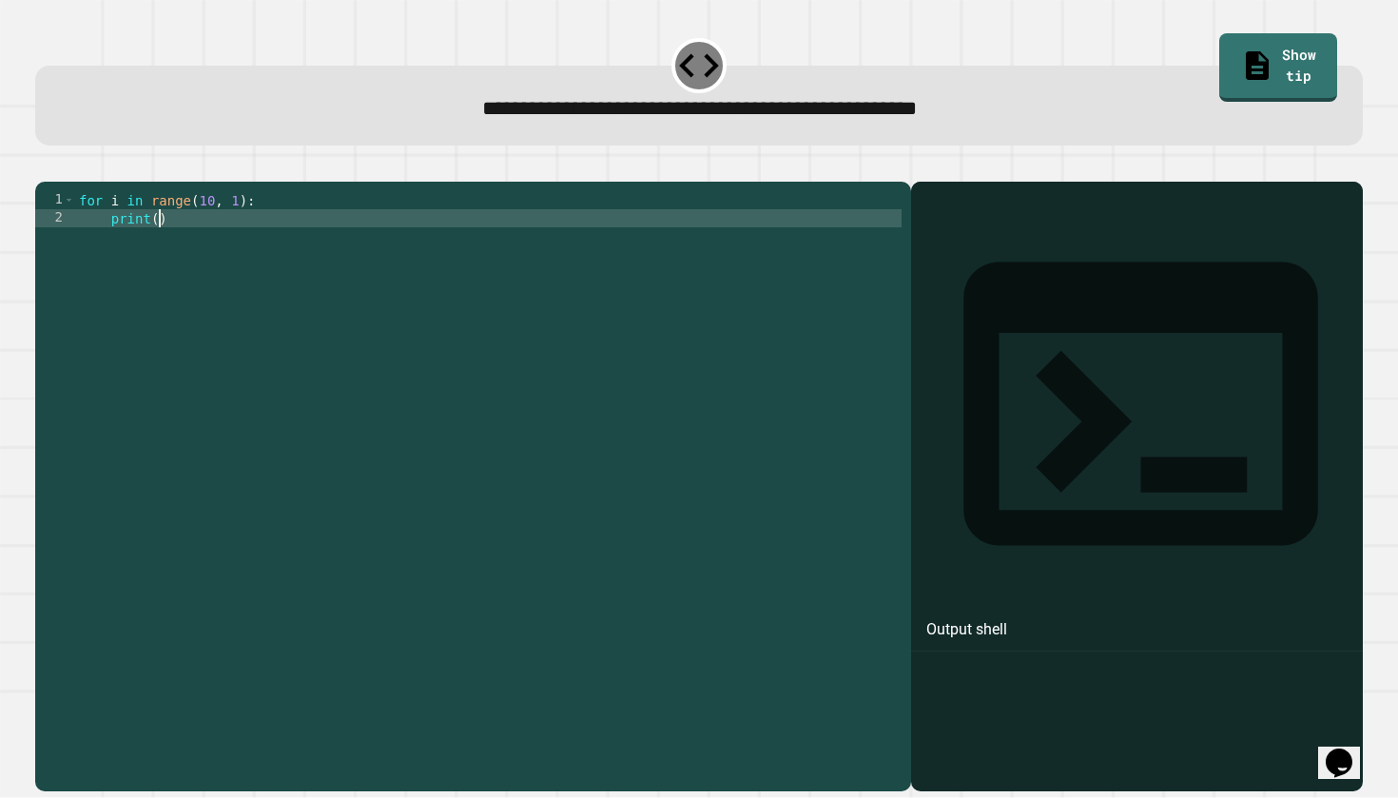
scroll to position [0, 5]
click at [45, 166] on button "button" at bounding box center [45, 166] width 0 height 0
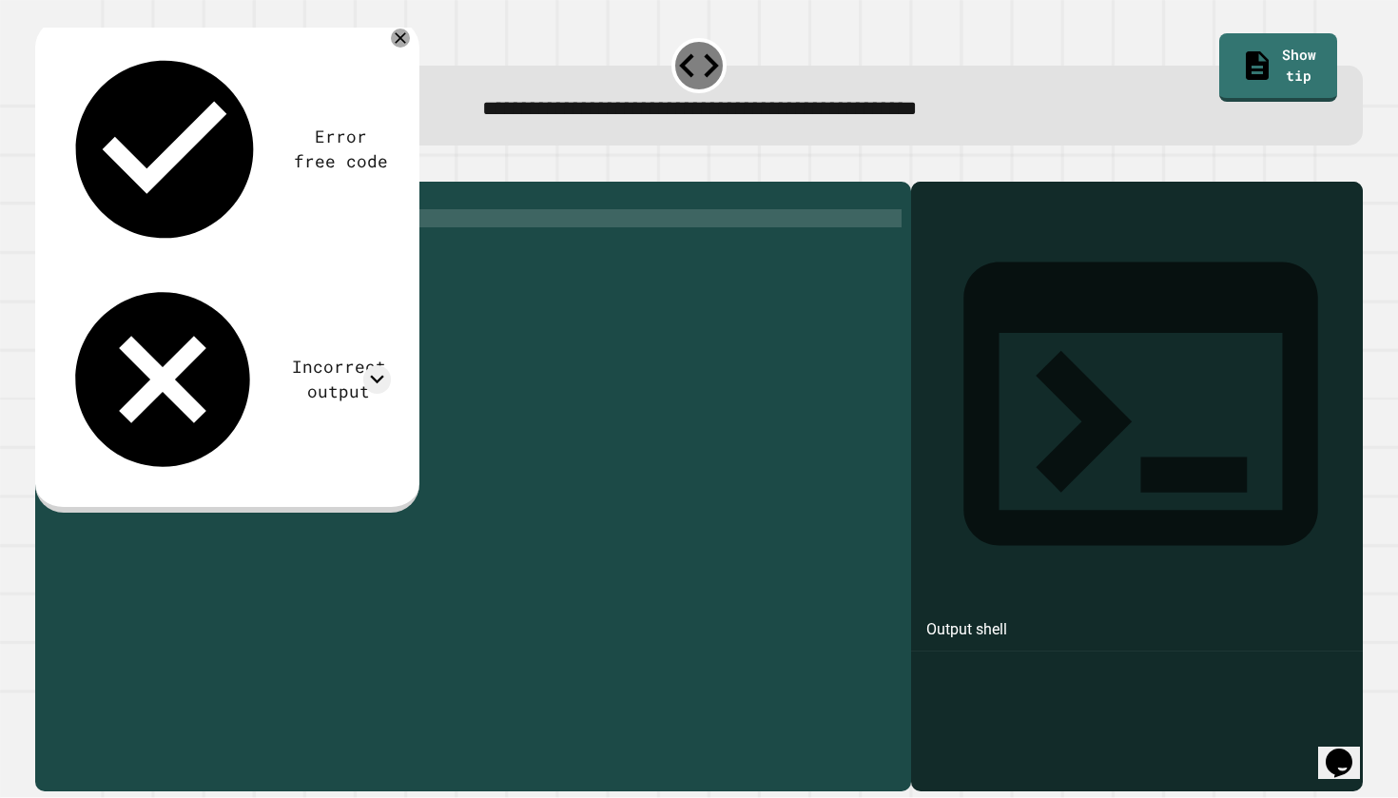
click at [286, 355] on div "Incorrect output" at bounding box center [338, 380] width 105 height 50
click at [245, 122] on div "Error free code Incorrect output" at bounding box center [224, 263] width 352 height 460
click at [371, 365] on icon at bounding box center [377, 379] width 28 height 28
click at [379, 375] on icon at bounding box center [377, 379] width 14 height 9
click at [381, 365] on icon at bounding box center [377, 379] width 28 height 28
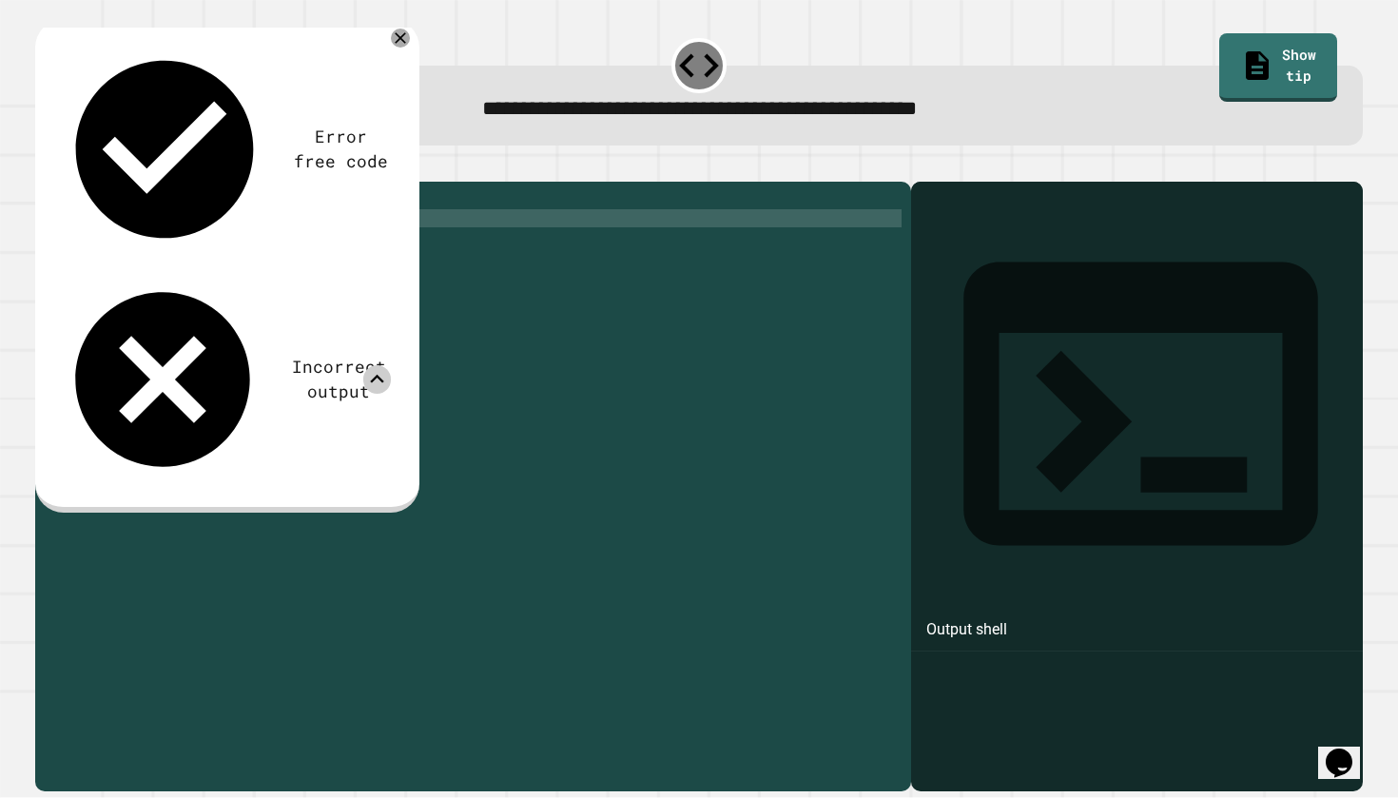
click at [381, 365] on icon at bounding box center [377, 379] width 28 height 28
click at [311, 265] on div "for i in range ( 10 , 1 ) : print ( i )" at bounding box center [488, 480] width 826 height 578
click at [166, 247] on div "for i in range ( 10 , 1 ) : print ( i )" at bounding box center [488, 480] width 826 height 578
click at [45, 166] on icon "button" at bounding box center [45, 166] width 0 height 0
click at [158, 242] on div "for i in range ( 10 , 1 ) : print ( i )" at bounding box center [488, 480] width 826 height 578
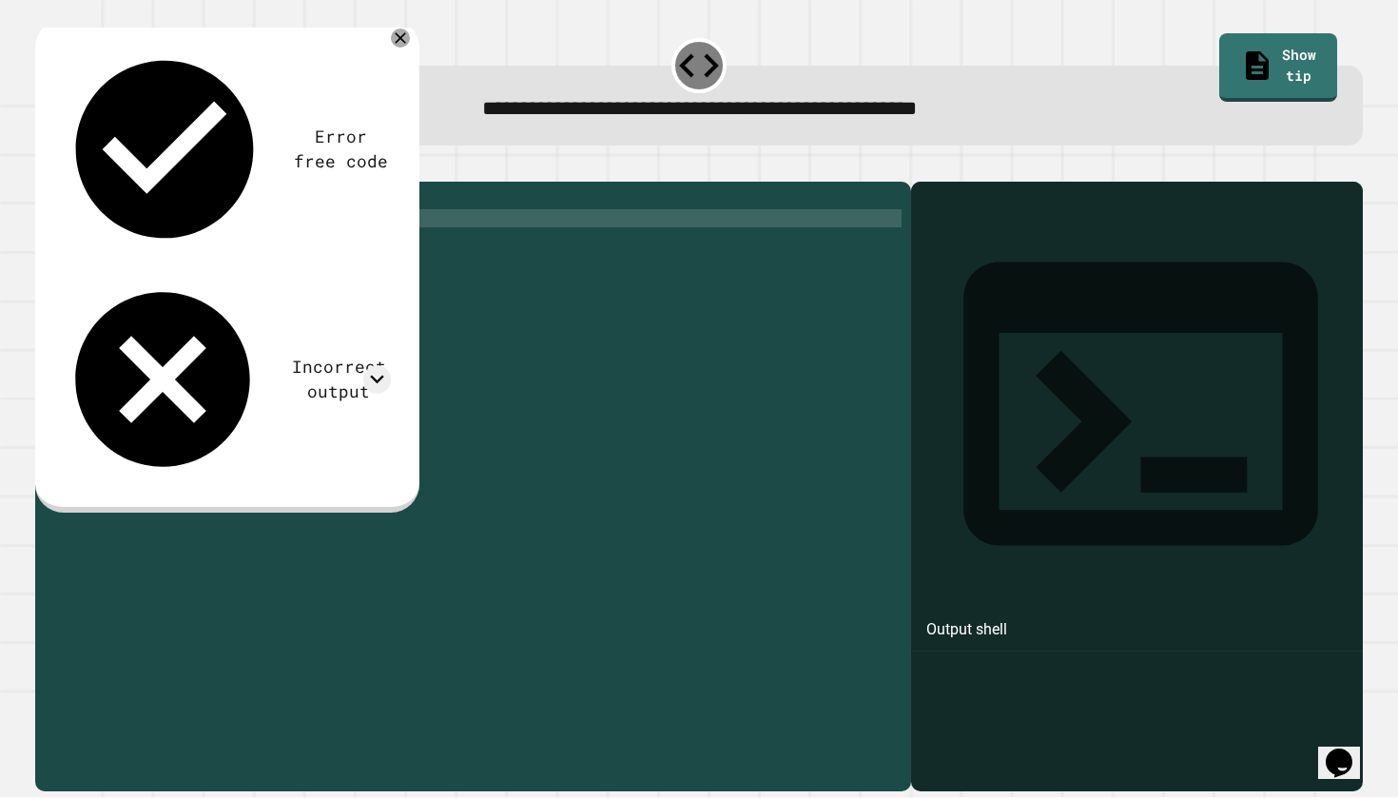
click at [45, 166] on button "button" at bounding box center [45, 166] width 0 height 0
click at [165, 244] on div "for i in range ( 10 , 1 ) : print ( i )" at bounding box center [488, 480] width 826 height 578
click at [226, 231] on div "for i in range ( 10 , 1 ) : print ( i )" at bounding box center [488, 480] width 826 height 578
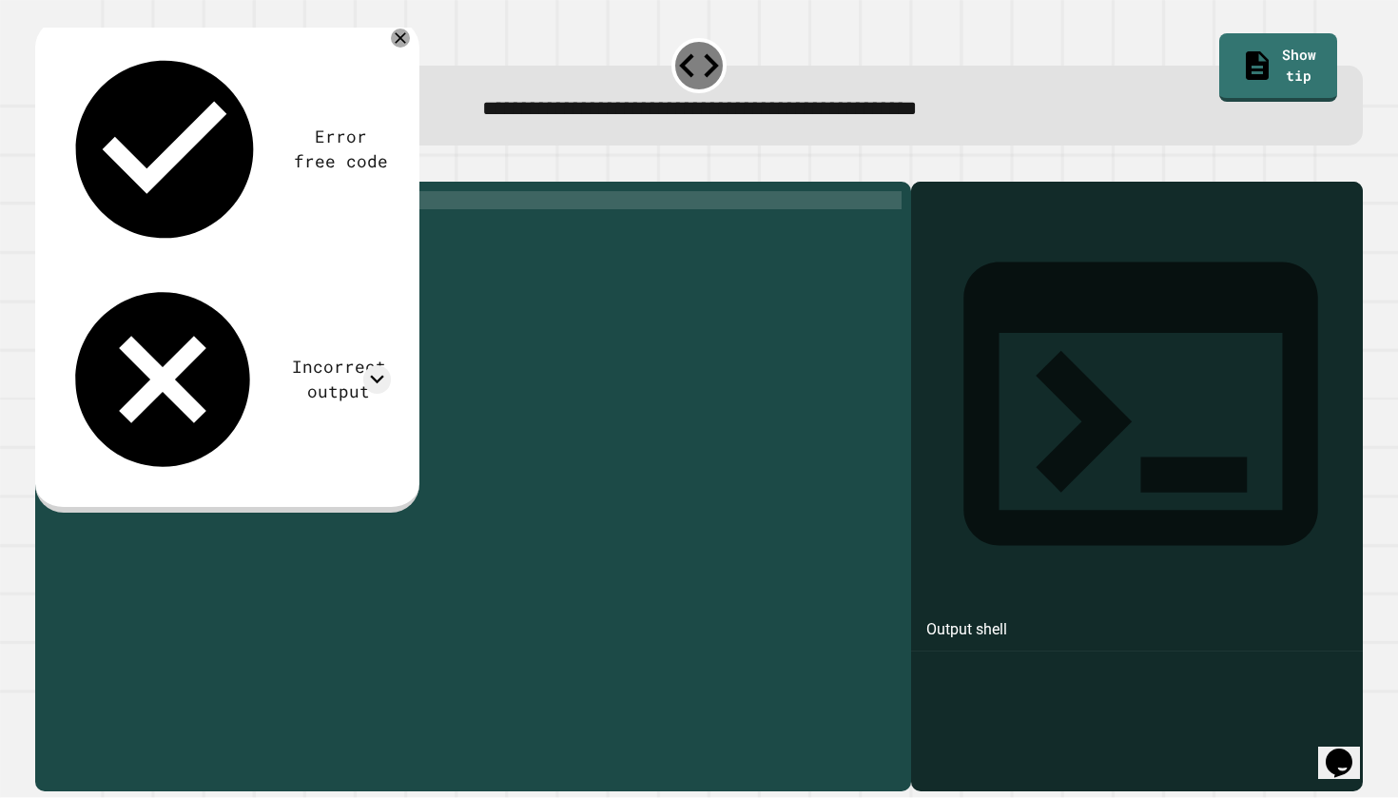
click at [45, 166] on icon "button" at bounding box center [45, 166] width 0 height 0
click at [235, 231] on div "for i in range ( 10 , - 1 ) : print ( i )" at bounding box center [488, 480] width 826 height 578
click at [60, 178] on icon "button" at bounding box center [57, 177] width 10 height 13
drag, startPoint x: 239, startPoint y: 232, endPoint x: 239, endPoint y: 260, distance: 27.6
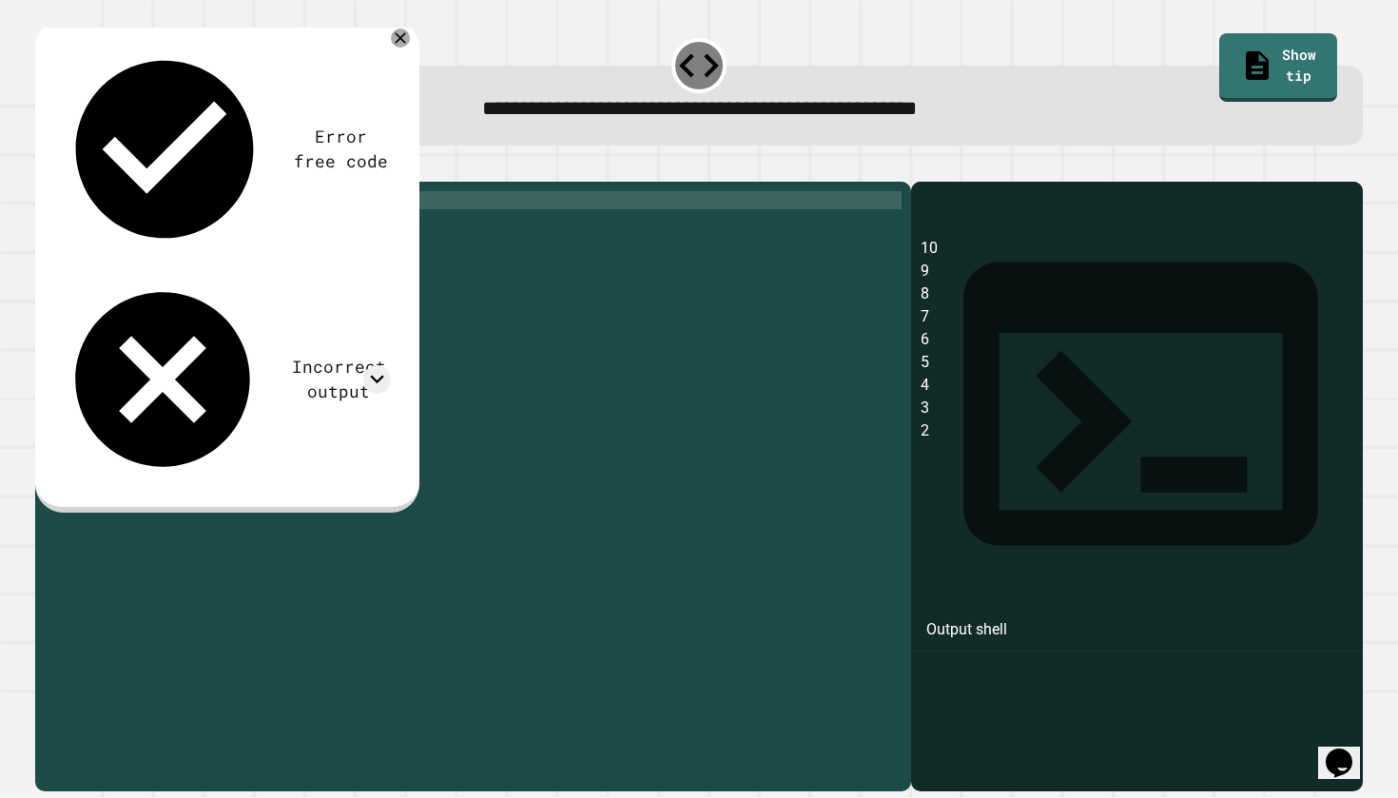
click at [239, 232] on div "for i in range ( 10 , 1 , - 1 ) : print ( i )" at bounding box center [488, 480] width 826 height 578
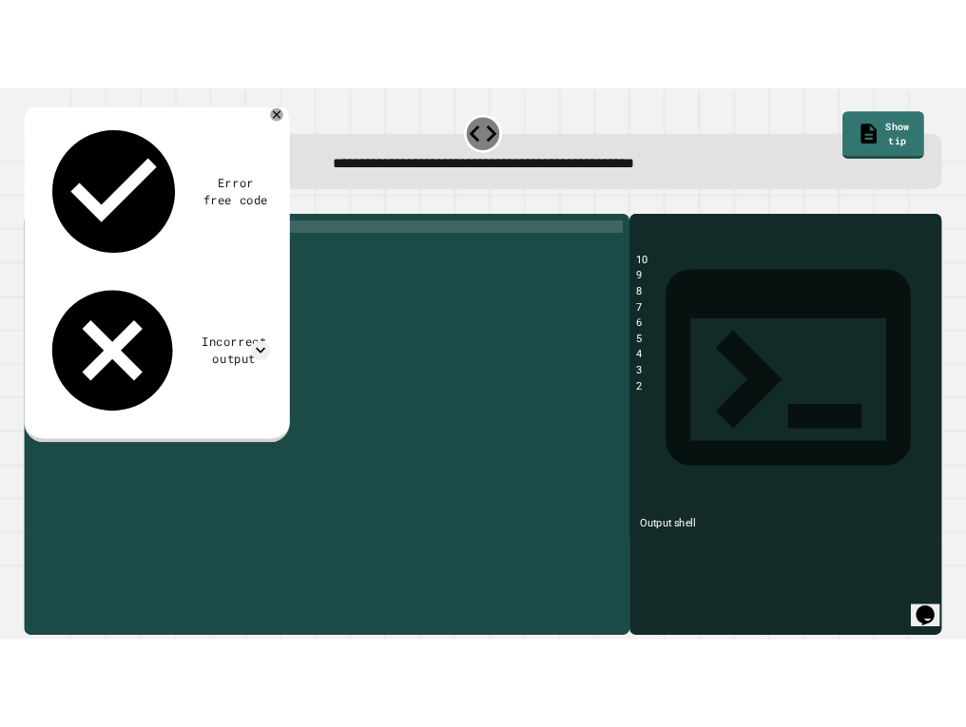
scroll to position [0, 10]
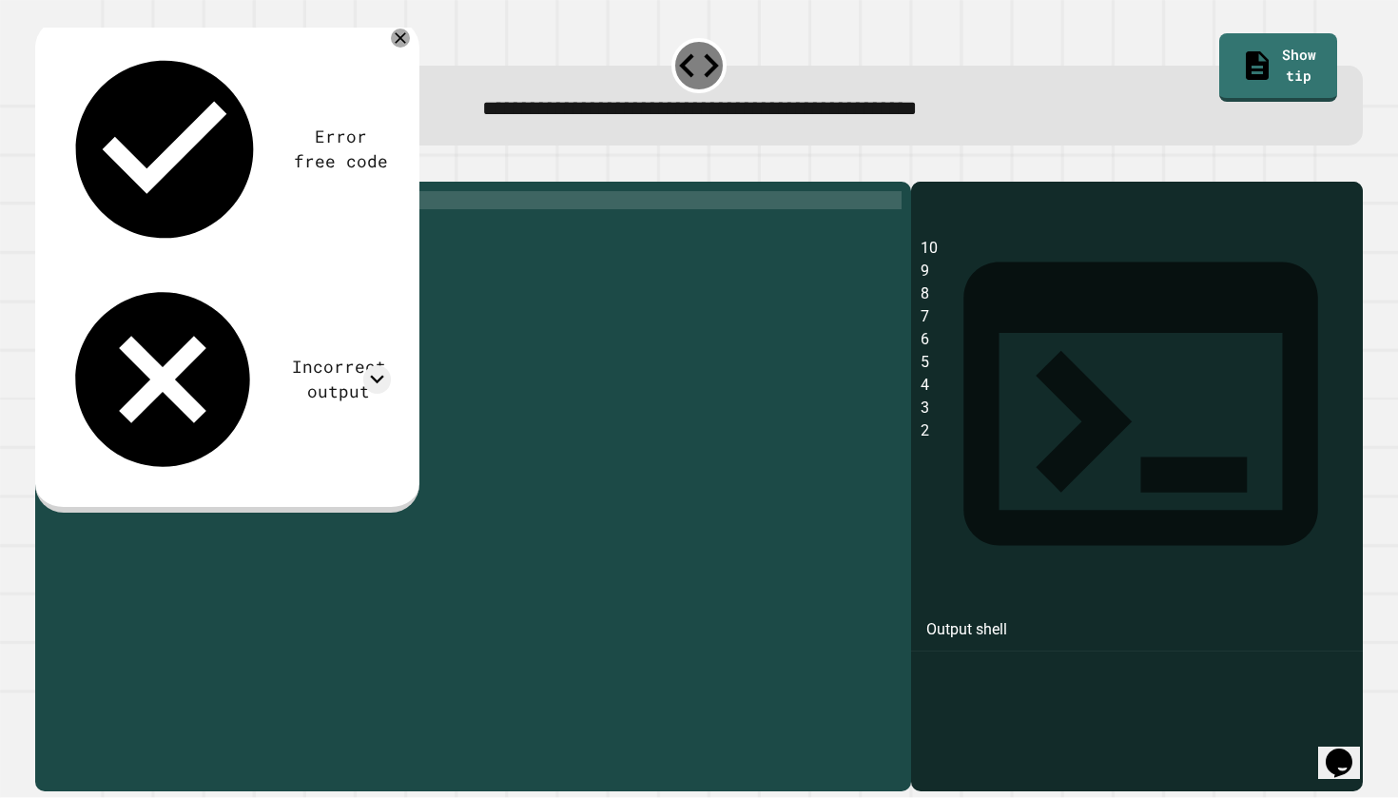
type textarea "**********"
click at [74, 182] on div at bounding box center [699, 170] width 1328 height 23
click at [73, 182] on div at bounding box center [699, 170] width 1328 height 23
click at [45, 166] on icon "button" at bounding box center [45, 166] width 0 height 0
